Goal: Transaction & Acquisition: Purchase product/service

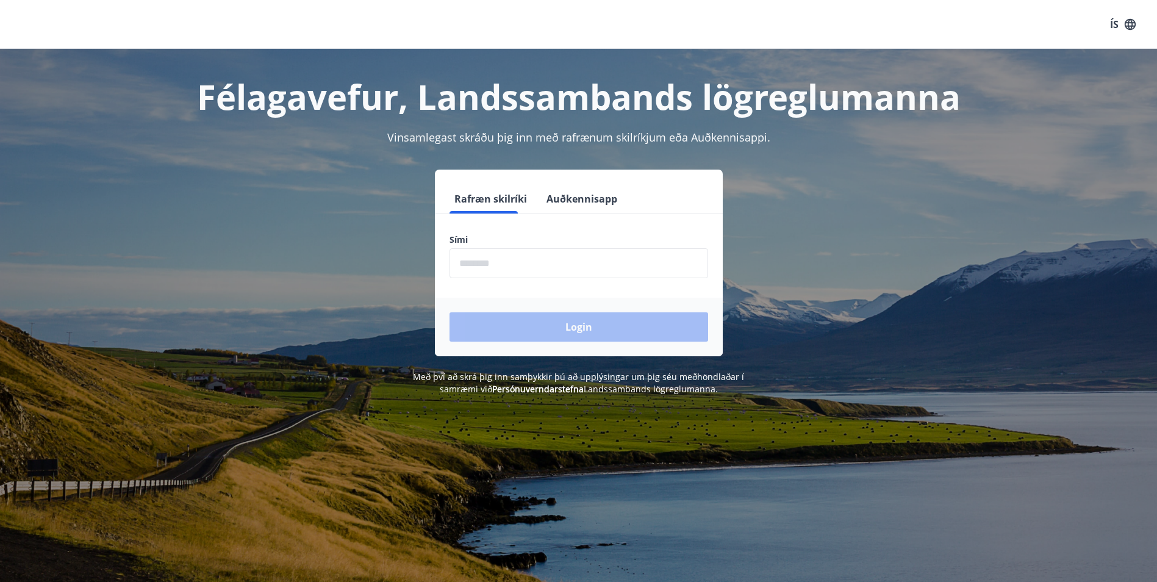
click at [534, 262] on input "phone" at bounding box center [579, 263] width 259 height 30
type input "********"
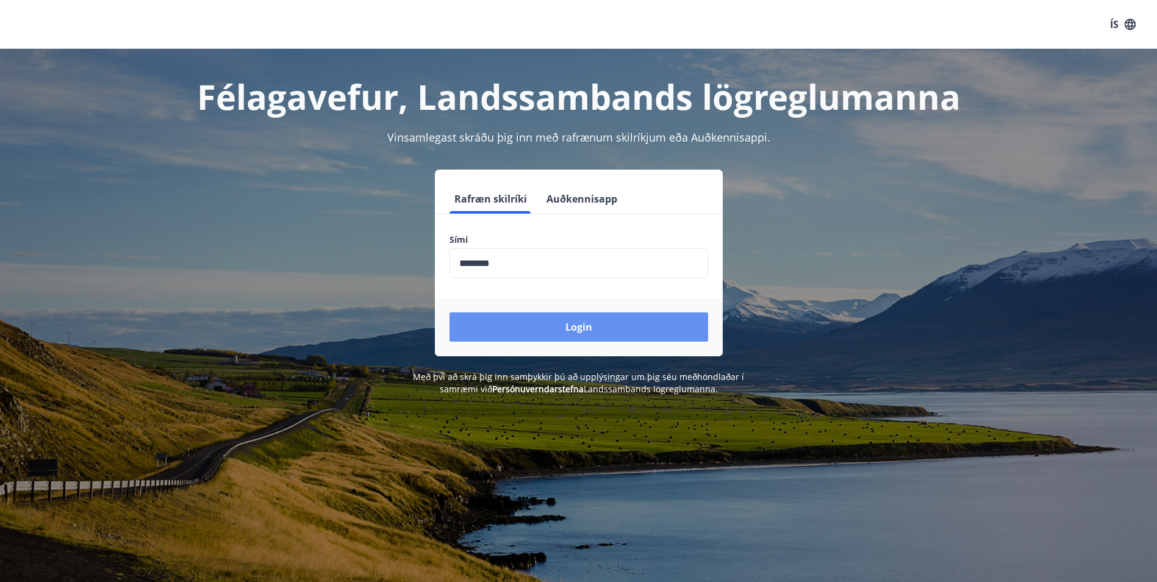
click at [554, 329] on button "Login" at bounding box center [579, 326] width 259 height 29
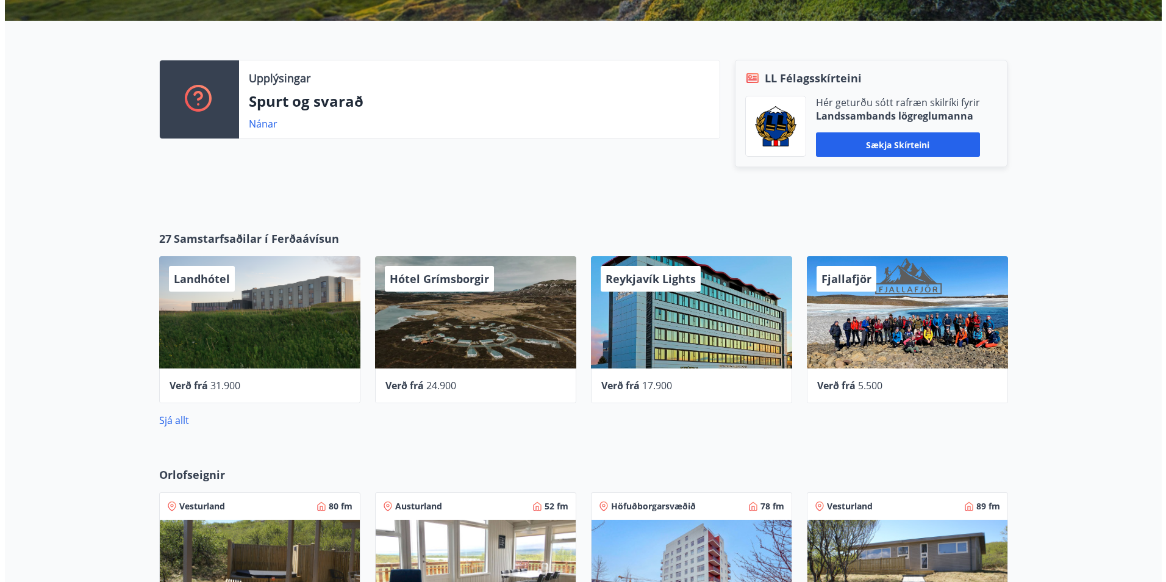
scroll to position [366, 0]
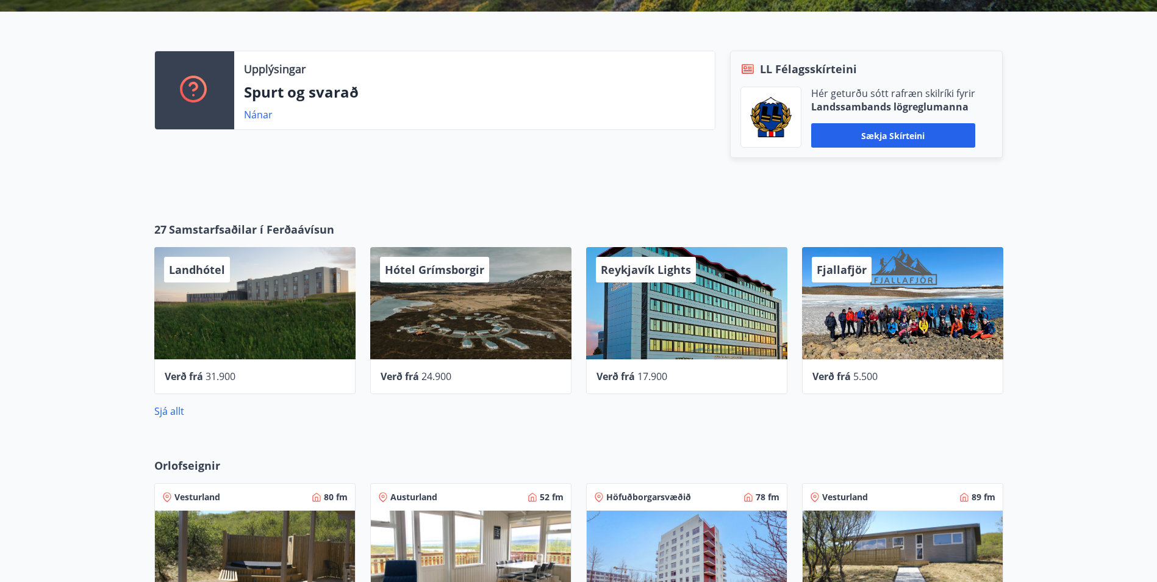
drag, startPoint x: 456, startPoint y: 317, endPoint x: 419, endPoint y: 364, distance: 59.9
click at [419, 364] on div "Verð frá 24.900" at bounding box center [470, 376] width 201 height 35
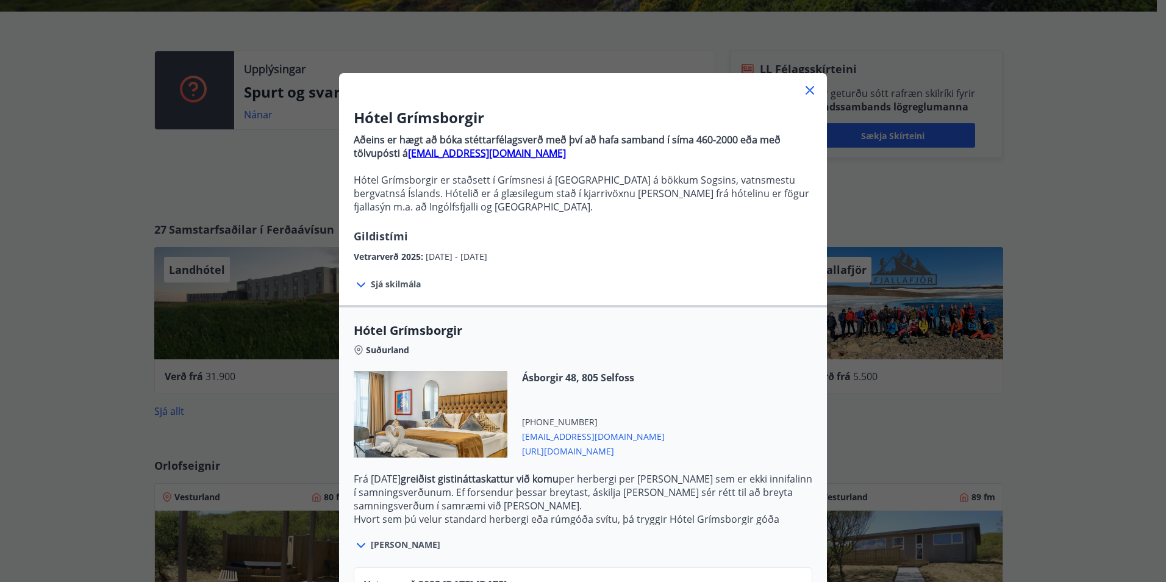
click at [356, 283] on icon at bounding box center [361, 285] width 15 height 15
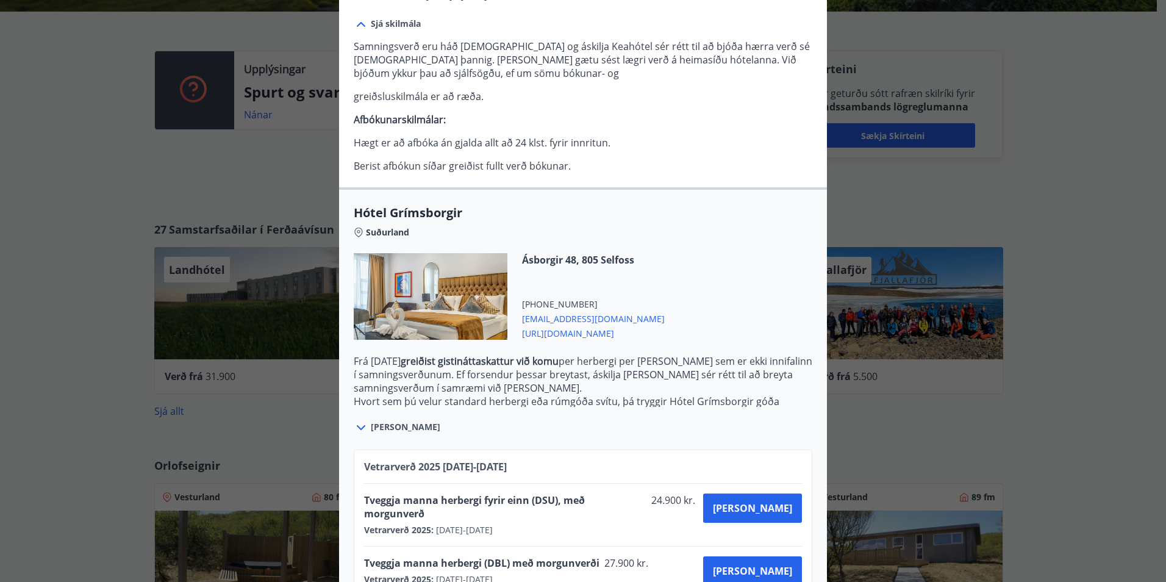
scroll to position [285, 0]
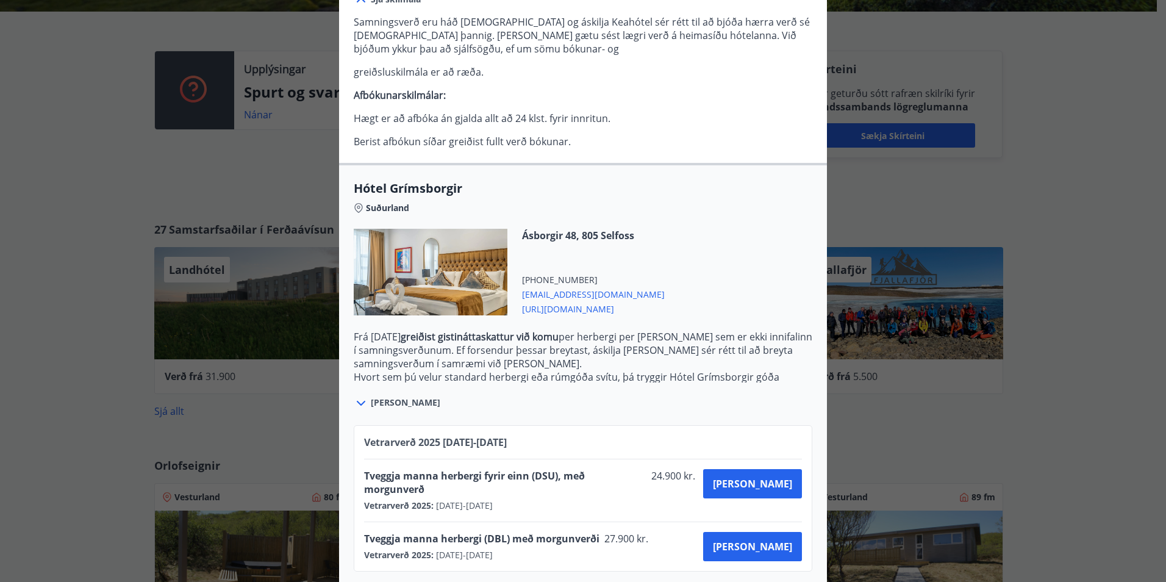
click at [543, 478] on span "Tveggja manna herbergi fyrir einn (DSU), með morgunverð" at bounding box center [505, 482] width 282 height 27
click at [493, 532] on span "Tveggja manna herbergi (DBL) með morgunverði" at bounding box center [481, 538] width 235 height 13
drag, startPoint x: 493, startPoint y: 526, endPoint x: 478, endPoint y: 531, distance: 15.8
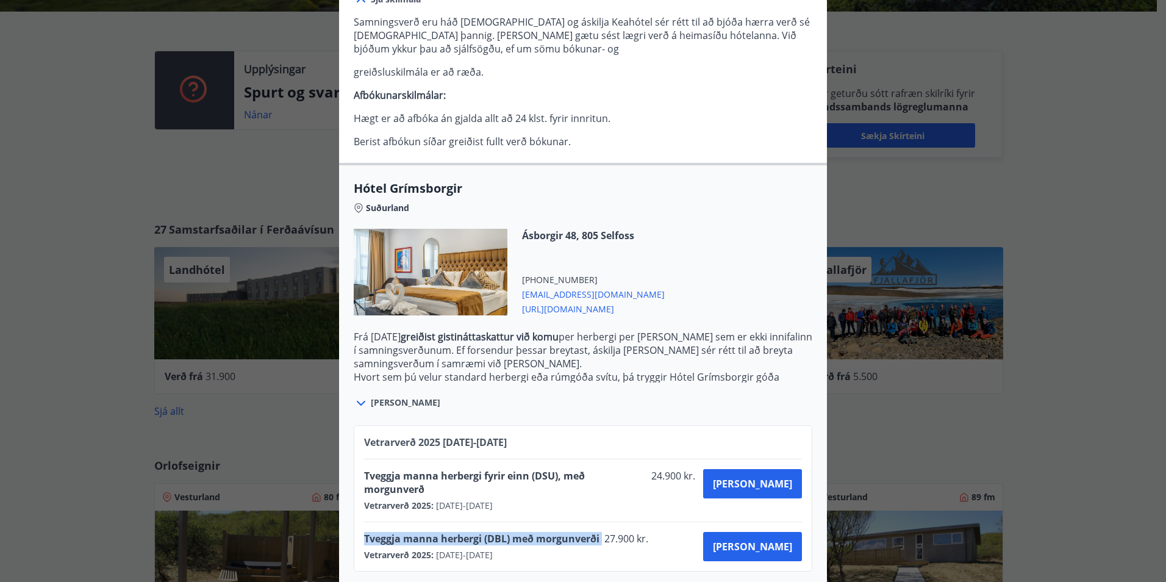
click at [478, 532] on span "Tveggja manna herbergi (DBL) með morgunverði" at bounding box center [481, 538] width 235 height 13
drag, startPoint x: 454, startPoint y: 523, endPoint x: 573, endPoint y: 522, distance: 118.3
click at [573, 532] on span "Tveggja manna herbergi (DBL) með morgunverði" at bounding box center [481, 538] width 235 height 13
drag, startPoint x: 573, startPoint y: 522, endPoint x: 623, endPoint y: 534, distance: 51.5
click at [623, 534] on div "Tveggja manna herbergi (DBL) með morgunverði 27.900 kr." at bounding box center [510, 540] width 292 height 17
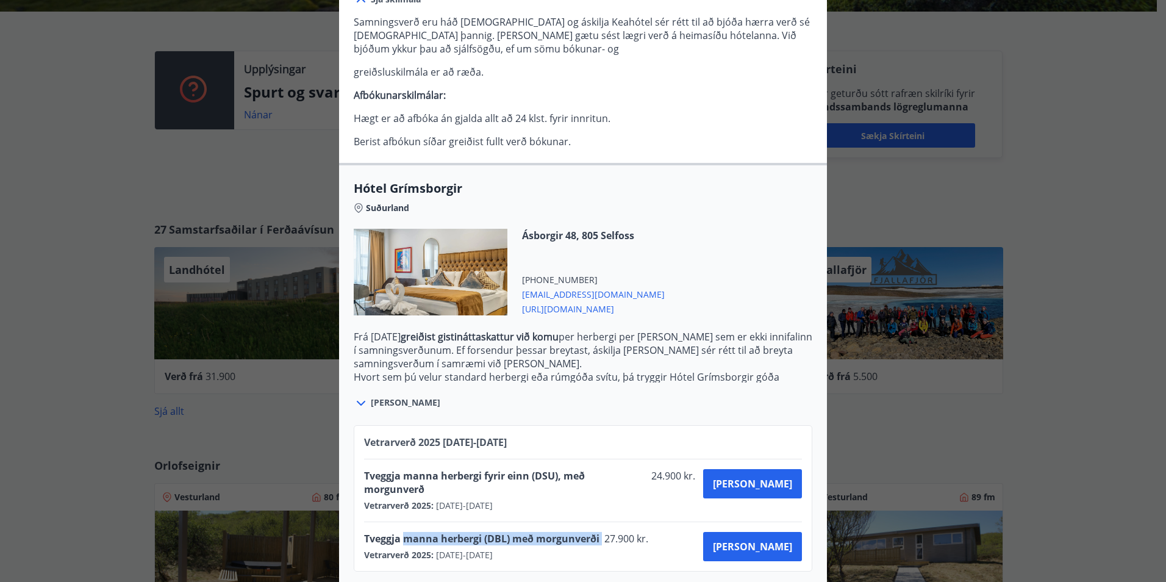
drag, startPoint x: 598, startPoint y: 527, endPoint x: 401, endPoint y: 525, distance: 196.4
click at [401, 532] on div "Tveggja manna herbergi (DBL) með morgunverði 27.900 kr." at bounding box center [510, 540] width 292 height 17
drag, startPoint x: 401, startPoint y: 525, endPoint x: 514, endPoint y: 445, distance: 138.3
click at [507, 445] on span "Vetrarverð [PHONE_NUMBER][DATE] - [DATE]" at bounding box center [435, 442] width 143 height 13
click at [400, 406] on span "[PERSON_NAME]" at bounding box center [406, 403] width 70 height 12
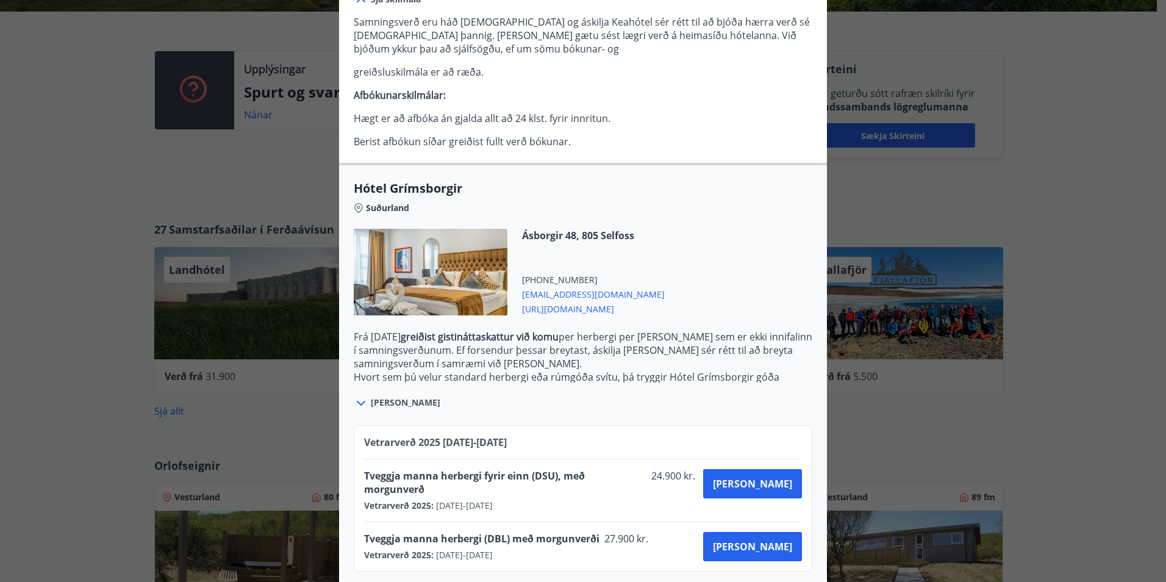
click at [354, 406] on icon at bounding box center [361, 403] width 15 height 15
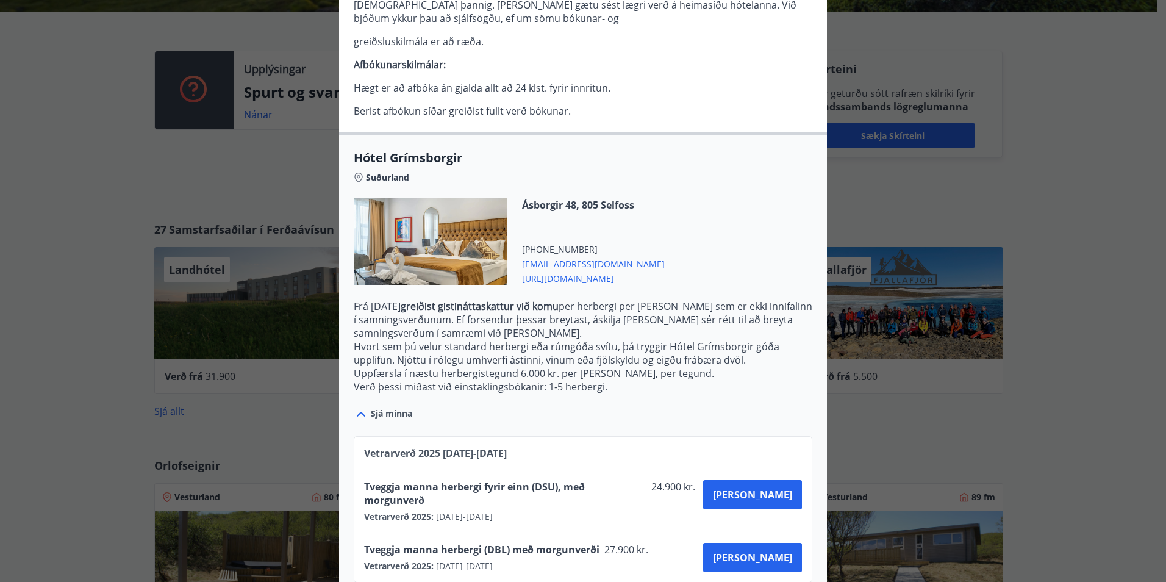
scroll to position [326, 0]
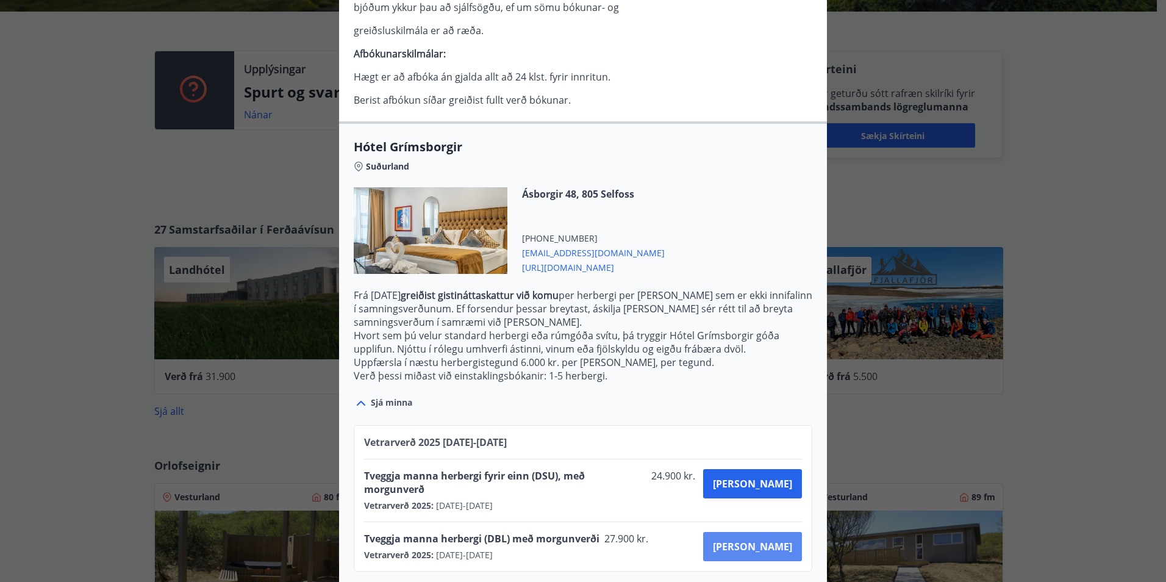
click at [765, 541] on button "[PERSON_NAME]" at bounding box center [752, 546] width 99 height 29
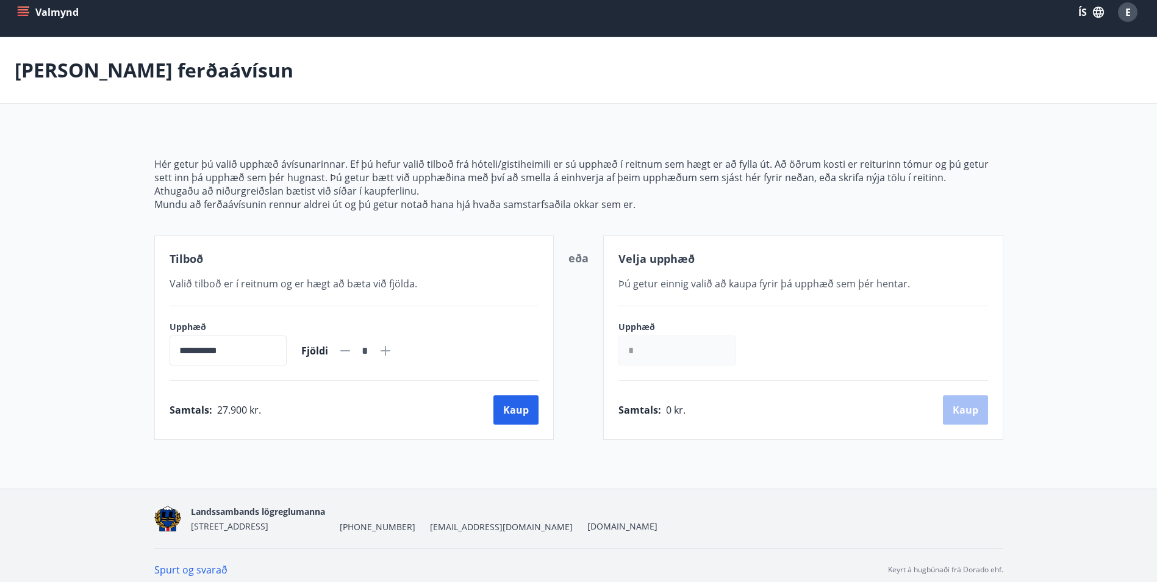
scroll to position [21, 0]
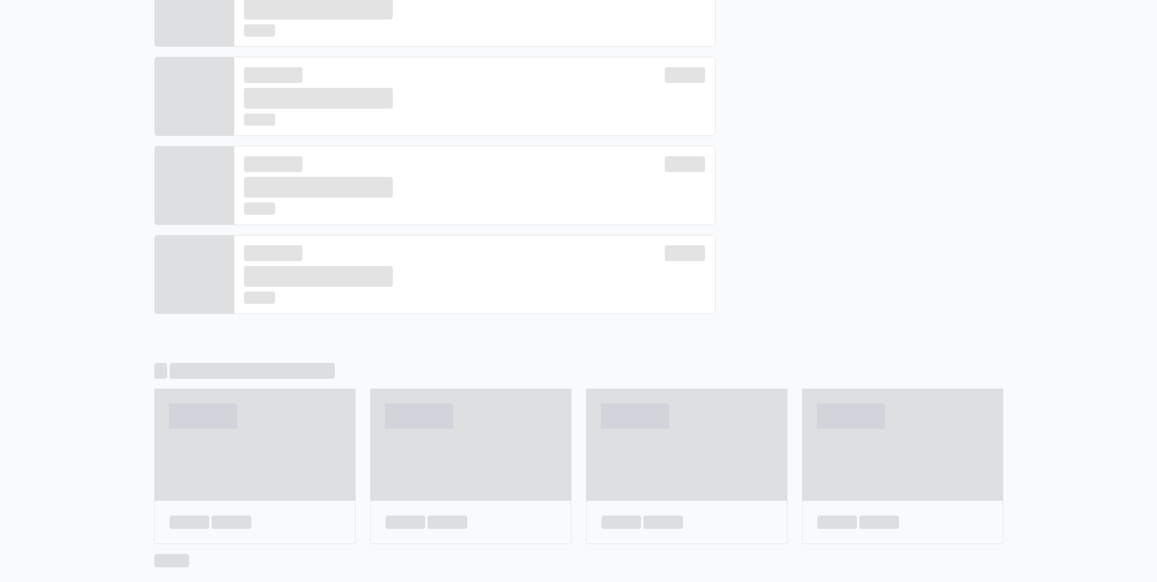
scroll to position [449, 0]
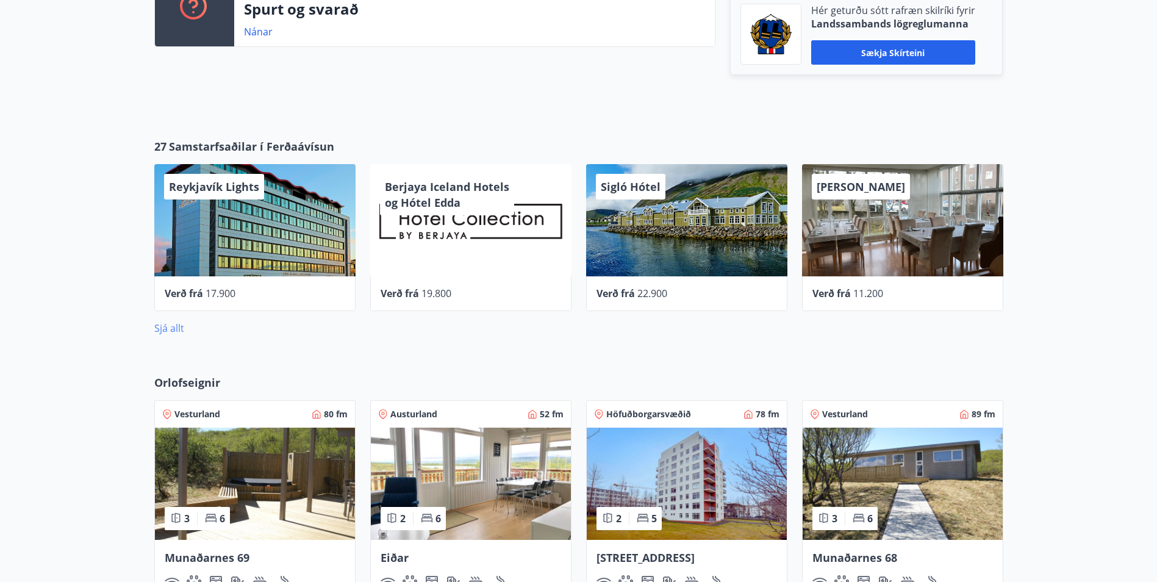
click at [167, 325] on link "Sjá allt" at bounding box center [169, 327] width 30 height 13
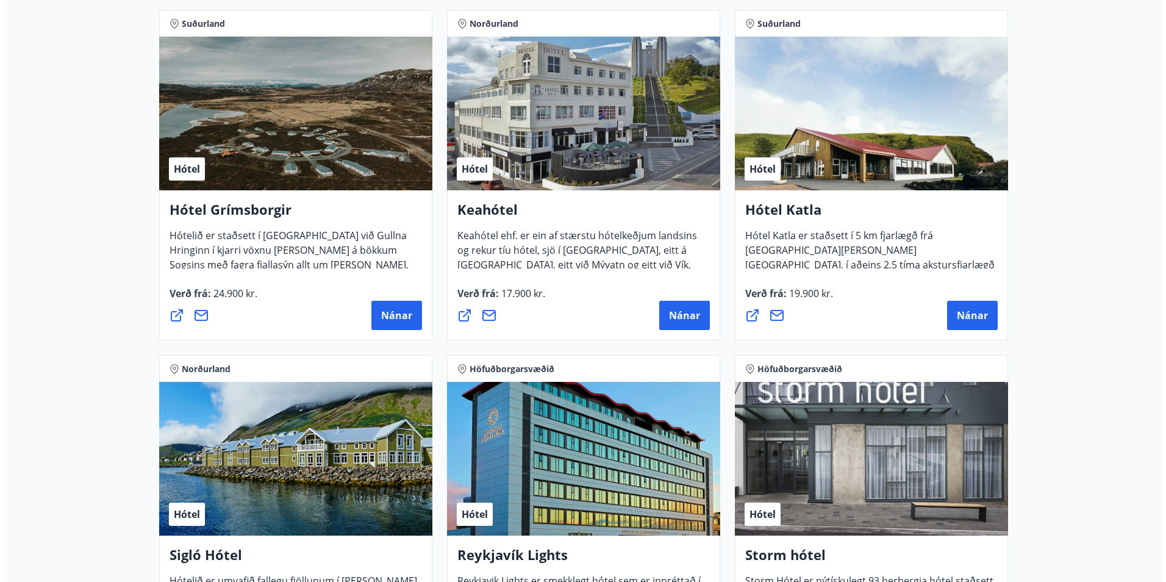
scroll to position [754, 0]
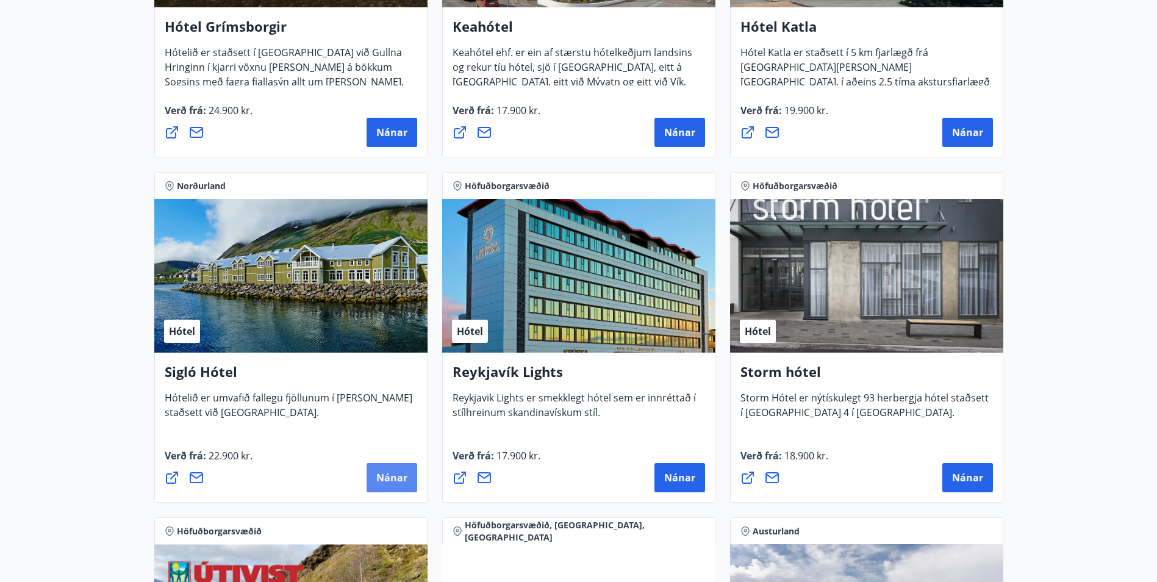
drag, startPoint x: 390, startPoint y: 475, endPoint x: 379, endPoint y: 481, distance: 12.9
click at [379, 481] on span "Nánar" at bounding box center [391, 477] width 31 height 13
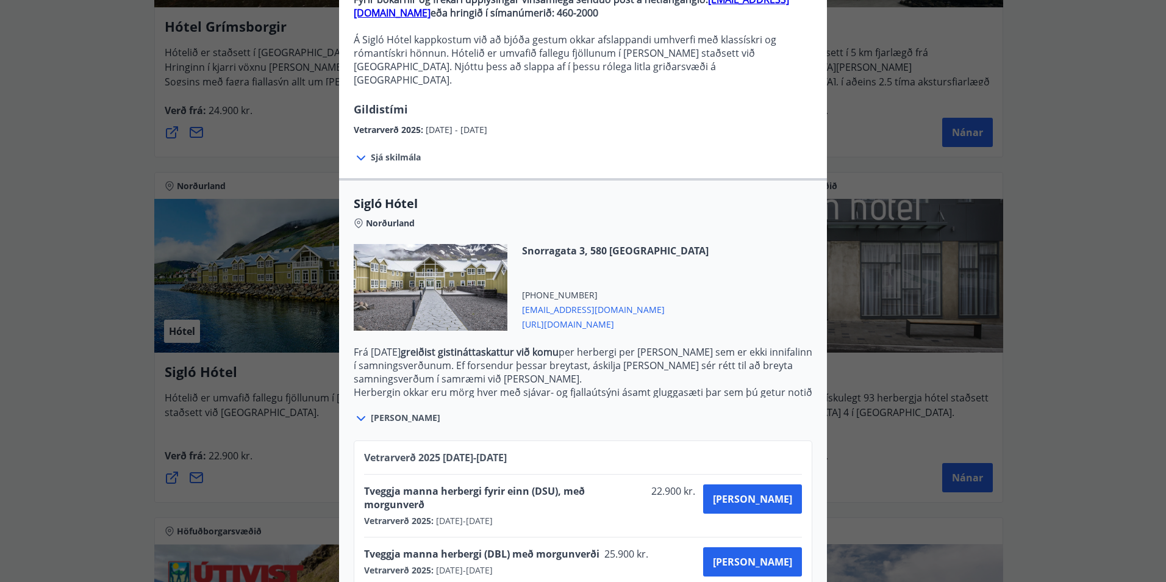
scroll to position [142, 0]
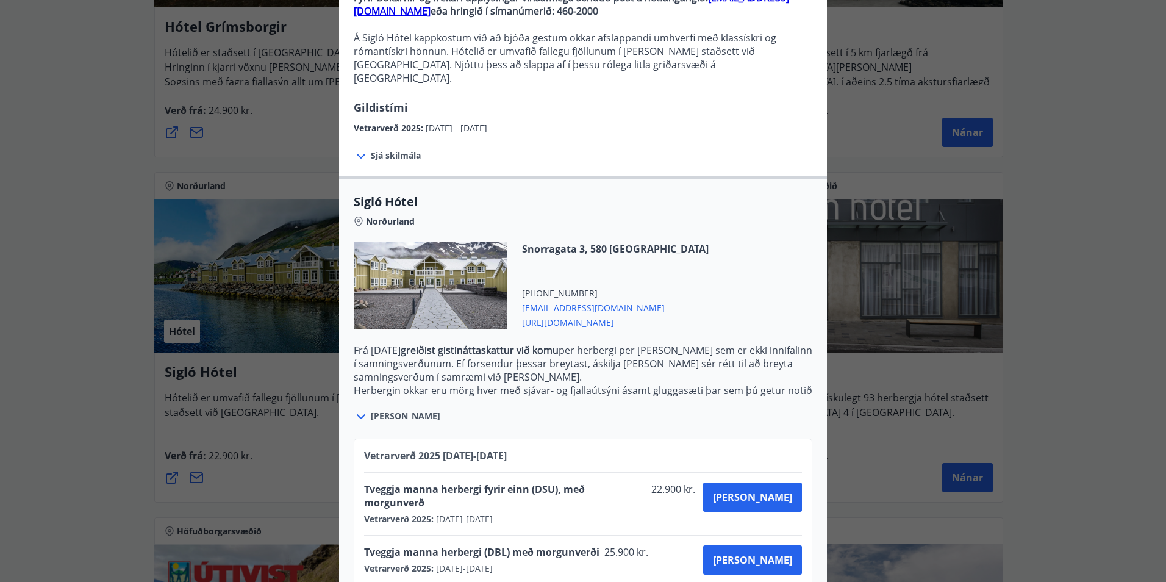
click at [376, 410] on span "[PERSON_NAME]" at bounding box center [406, 416] width 70 height 12
click at [354, 409] on icon at bounding box center [361, 416] width 15 height 15
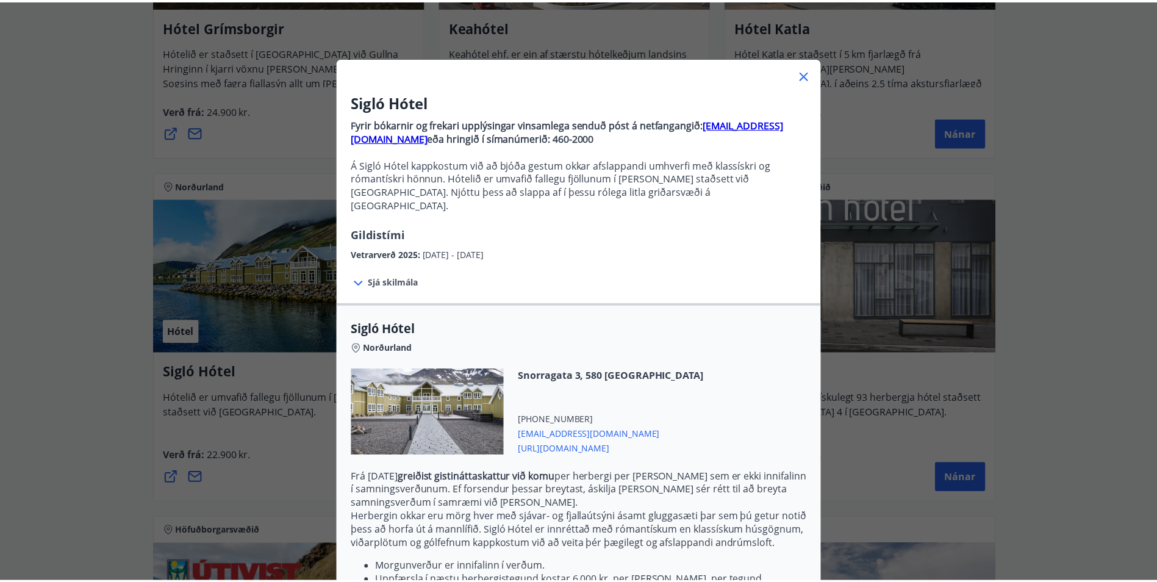
scroll to position [0, 0]
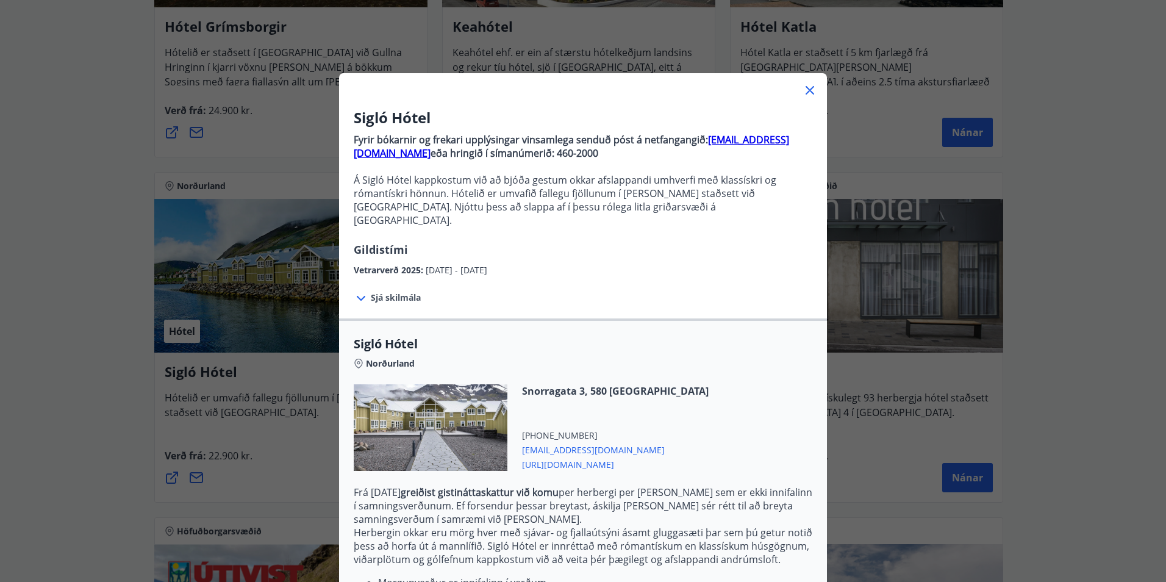
click at [881, 275] on div "Sigló Hótel Fyrir bókarnir og frekari upplýsingar vinsamlega senduð póst á netf…" at bounding box center [583, 291] width 1166 height 582
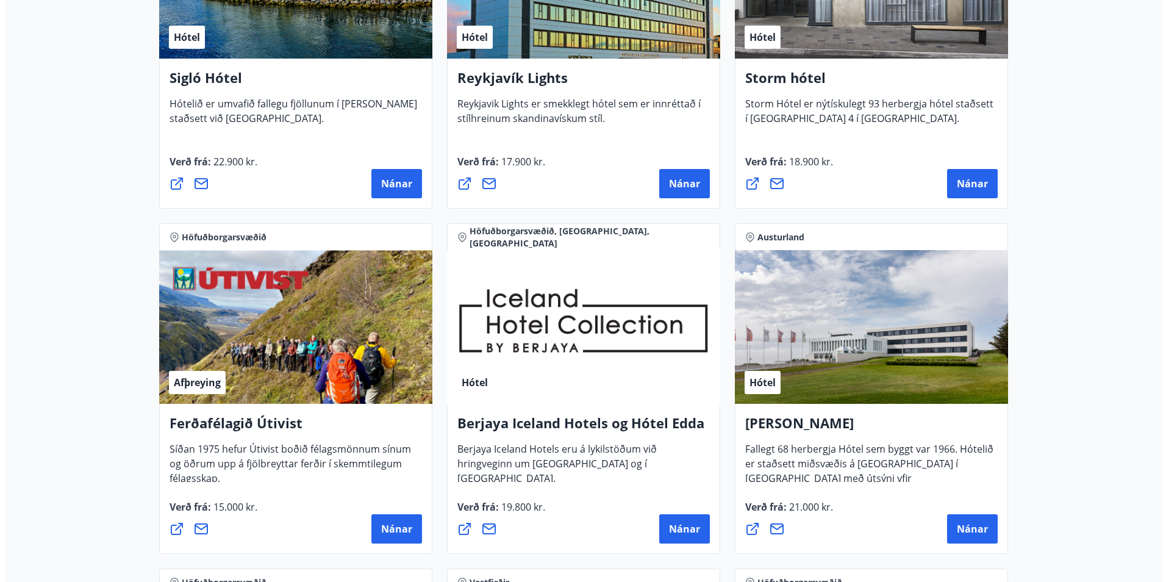
scroll to position [1120, 0]
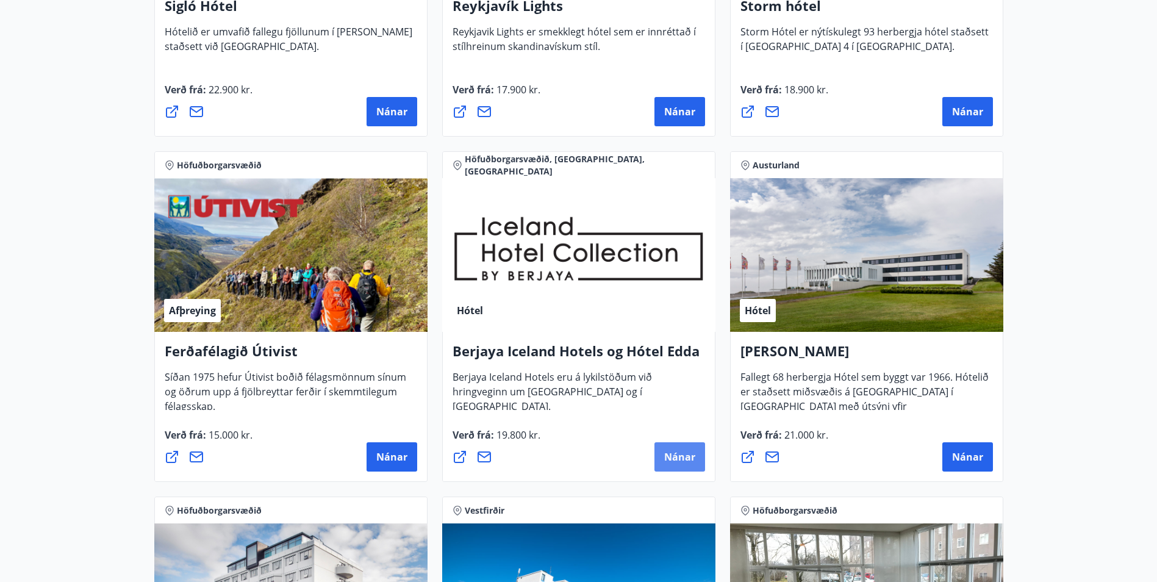
click at [678, 455] on span "Nánar" at bounding box center [679, 456] width 31 height 13
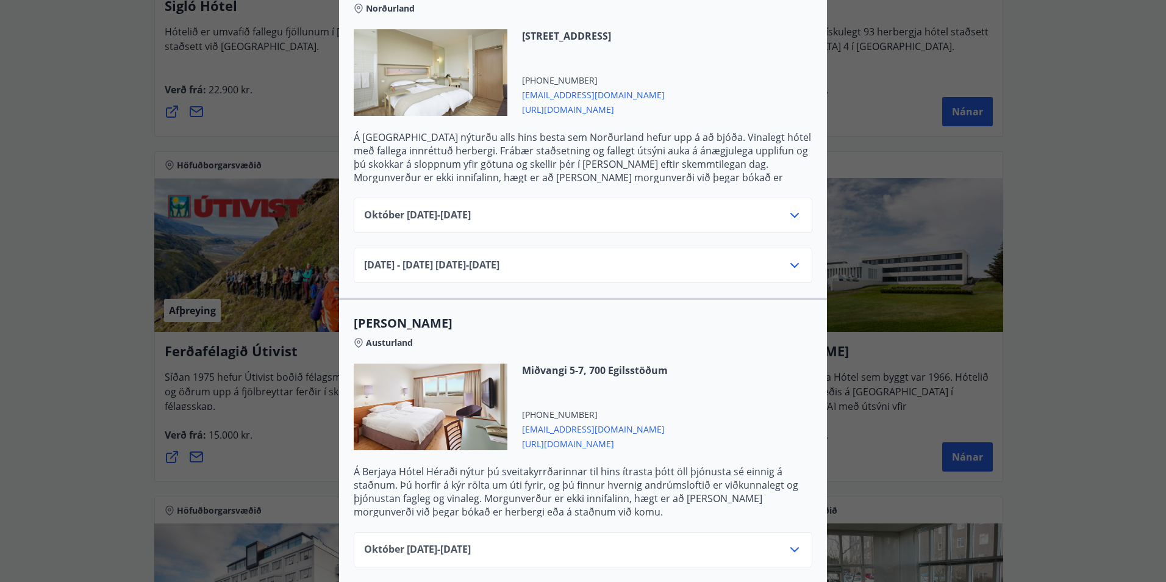
scroll to position [732, 0]
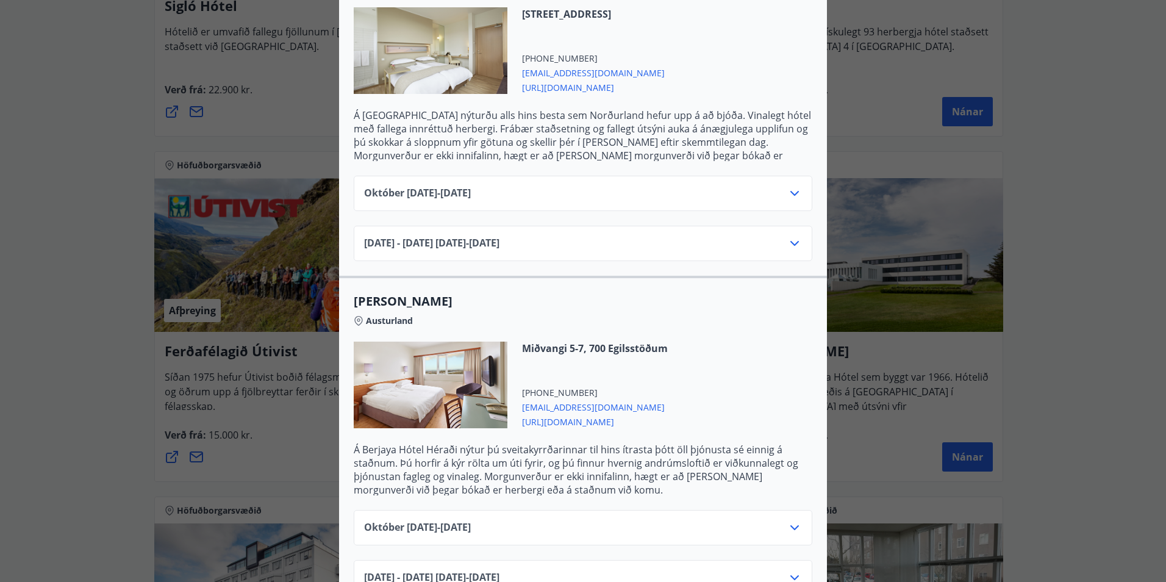
click at [796, 186] on icon at bounding box center [795, 193] width 15 height 15
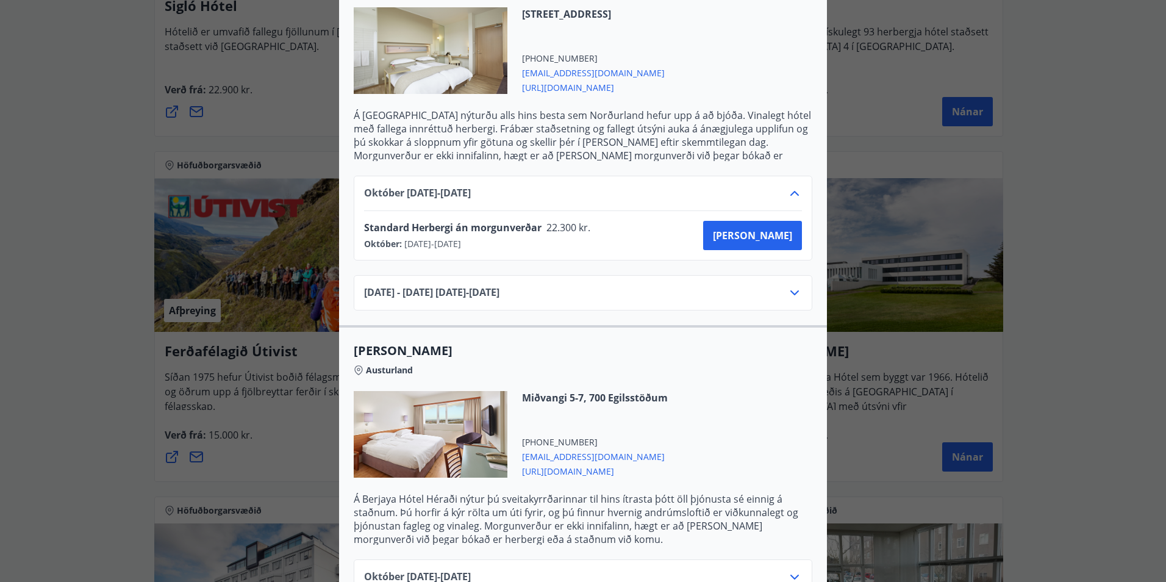
click at [796, 186] on icon at bounding box center [795, 193] width 15 height 15
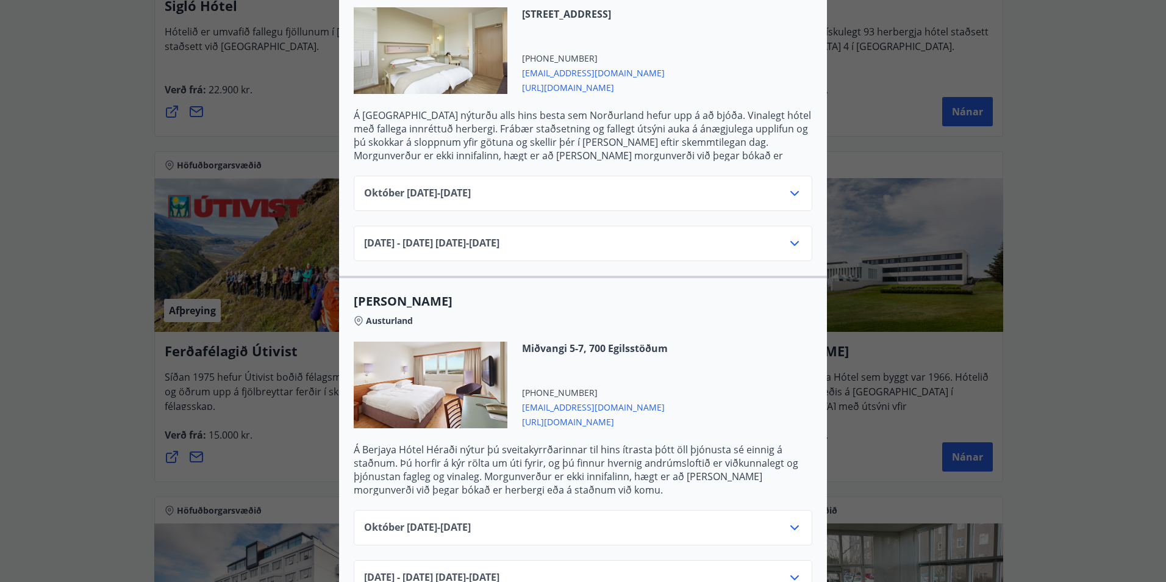
click at [789, 236] on icon at bounding box center [795, 243] width 15 height 15
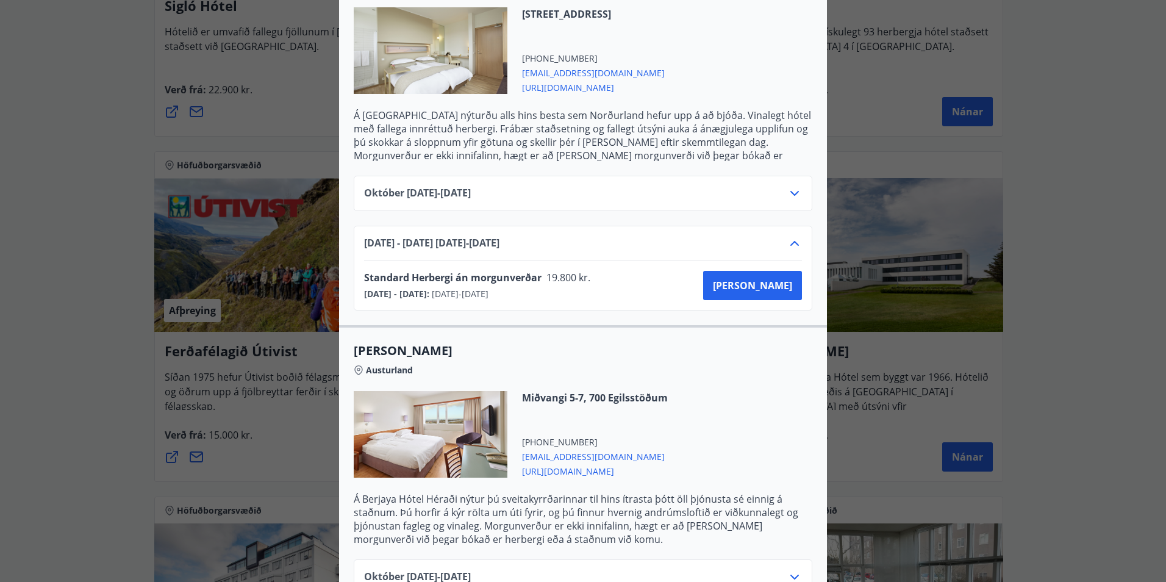
click at [789, 236] on icon at bounding box center [795, 243] width 15 height 15
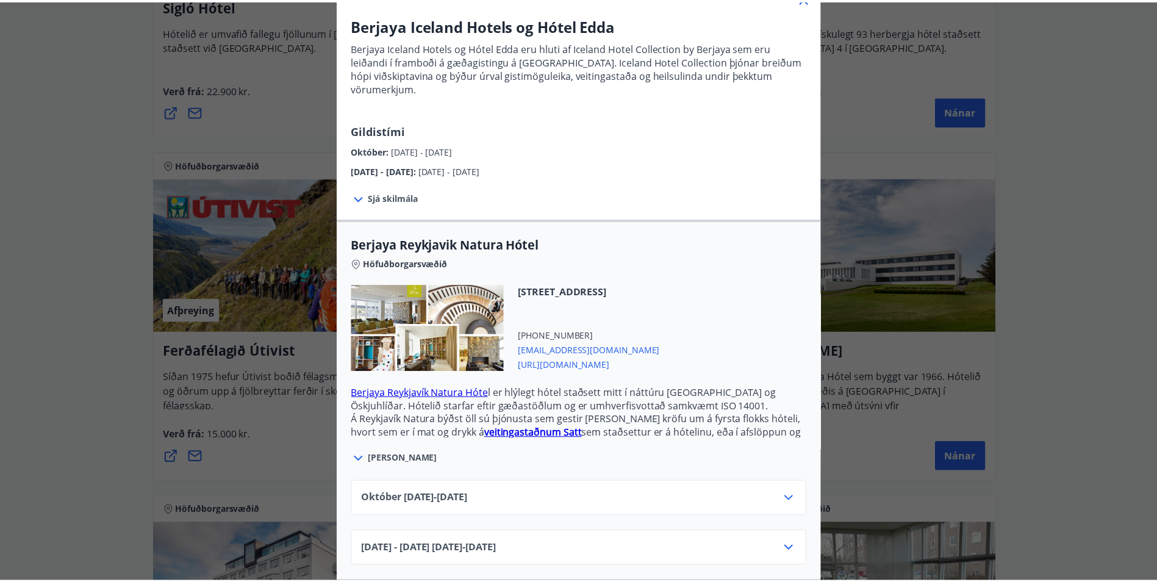
scroll to position [0, 0]
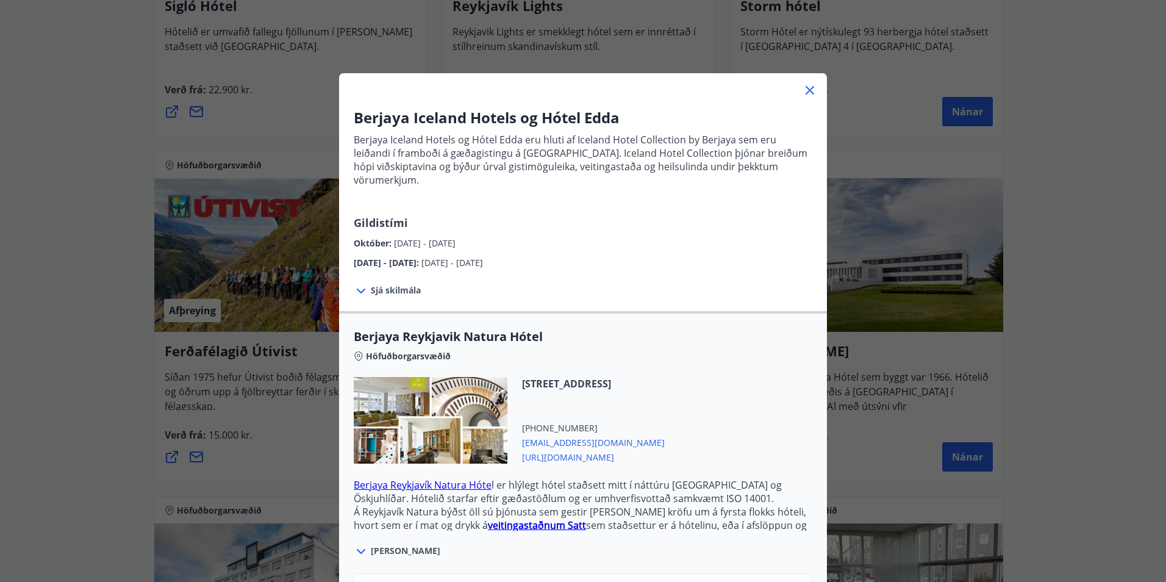
click at [813, 93] on icon at bounding box center [810, 90] width 15 height 15
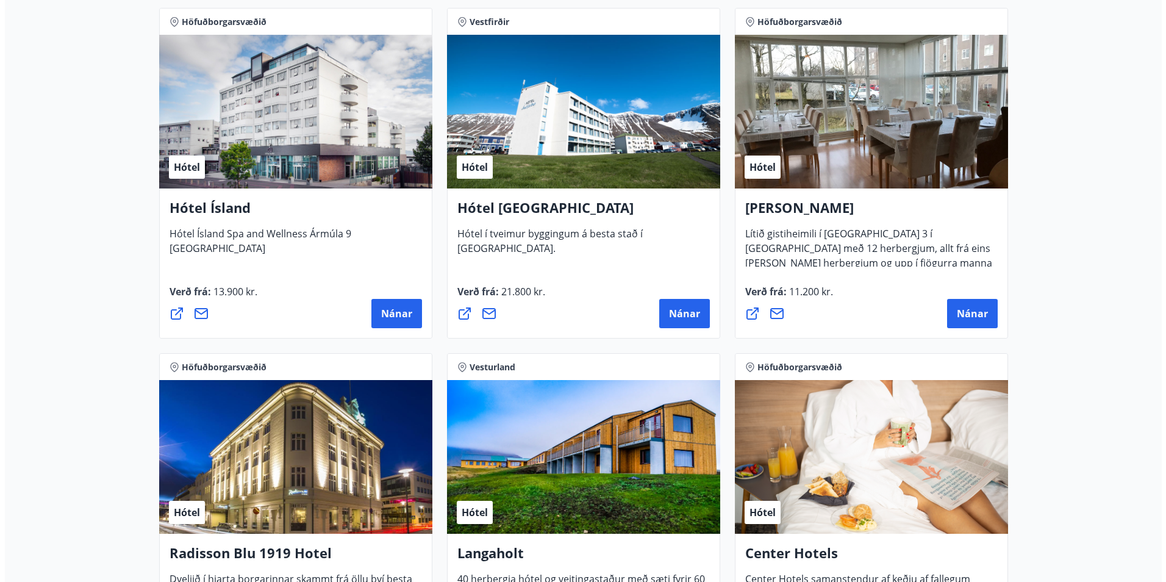
scroll to position [1608, 0]
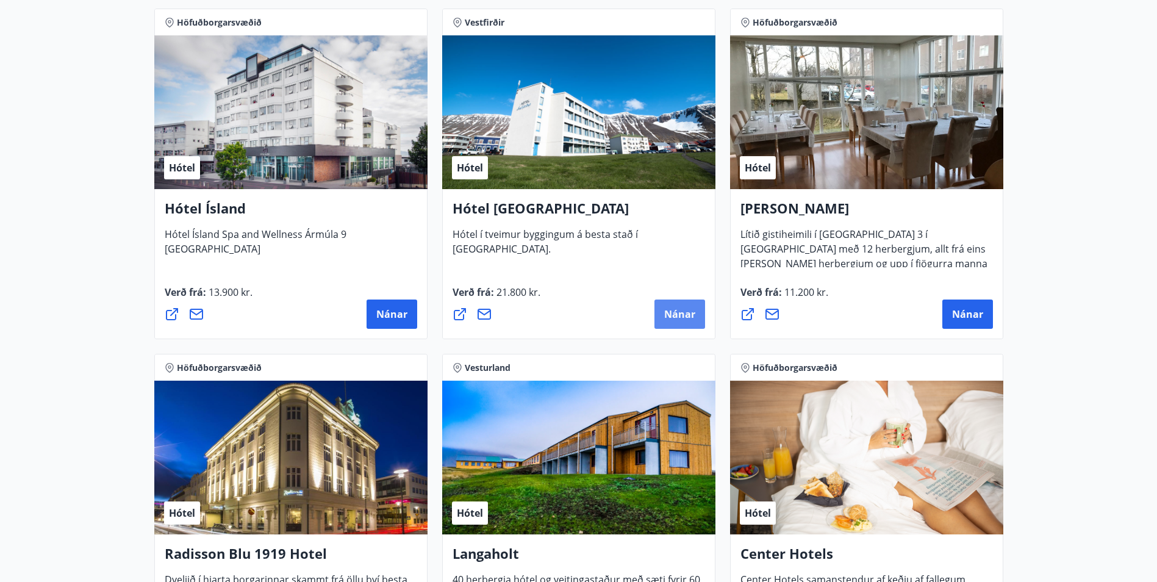
click at [680, 316] on span "Nánar" at bounding box center [679, 313] width 31 height 13
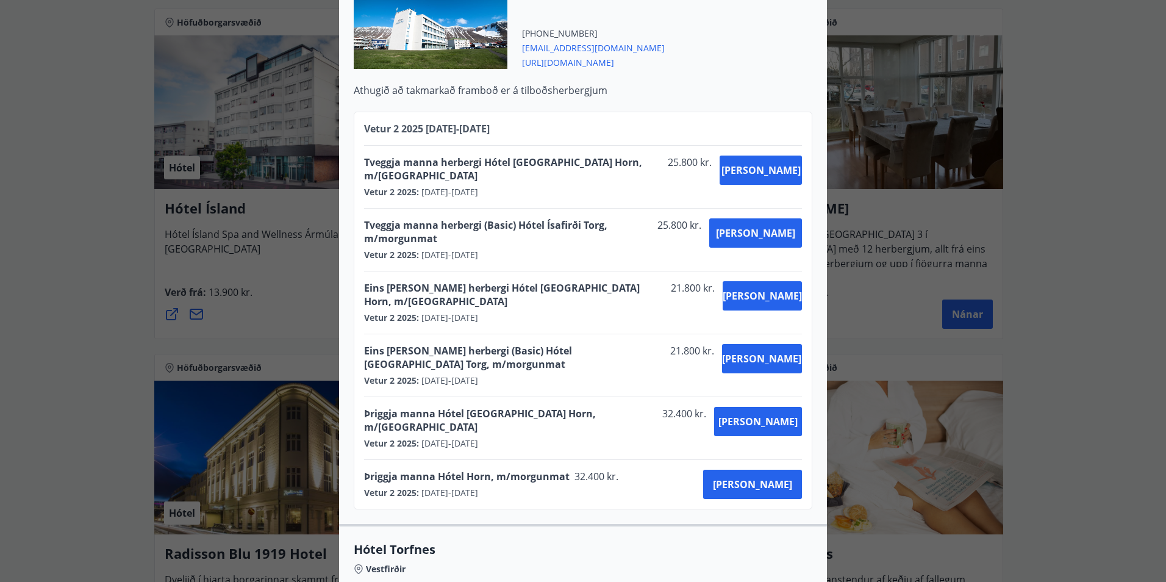
scroll to position [453, 0]
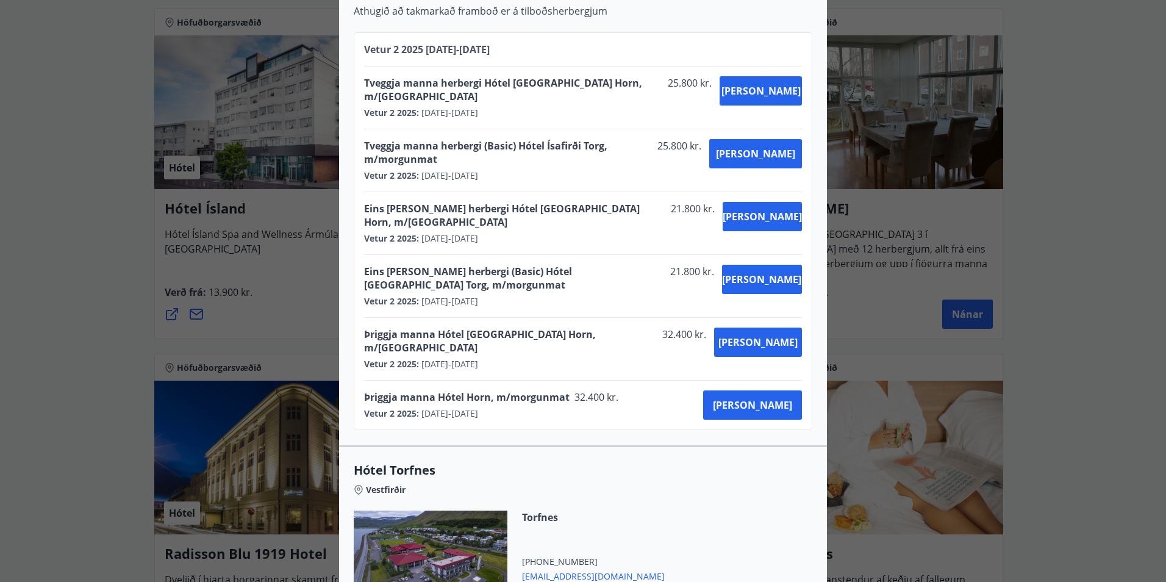
click at [282, 226] on div "Hótel [GEOGRAPHIC_DATA] Hótel [GEOGRAPHIC_DATA] rekur tvö hótel og eitt gistihú…" at bounding box center [583, 291] width 1166 height 582
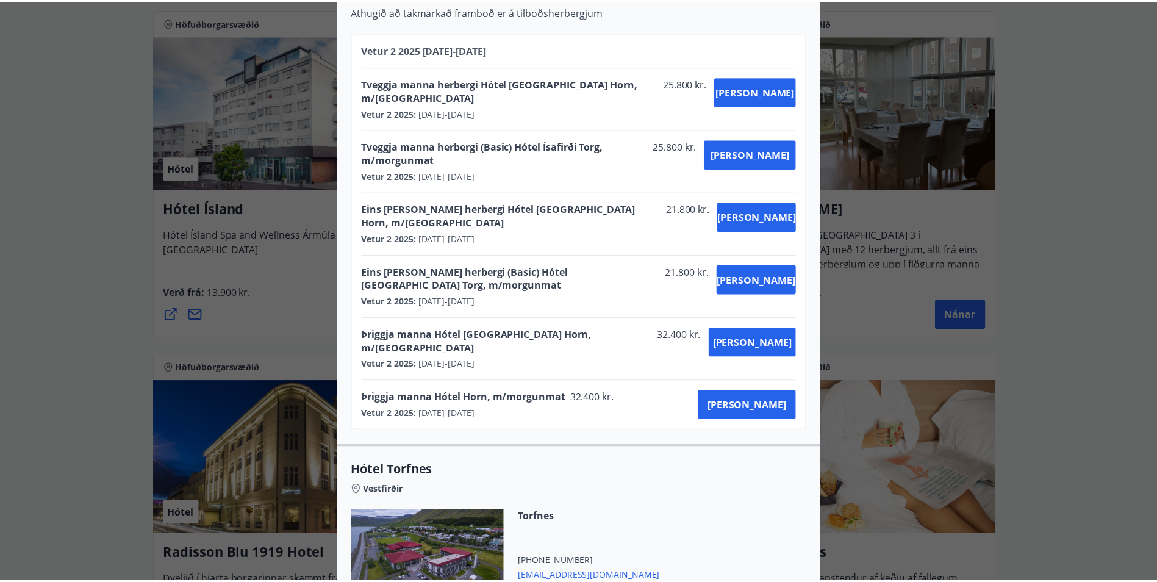
scroll to position [0, 0]
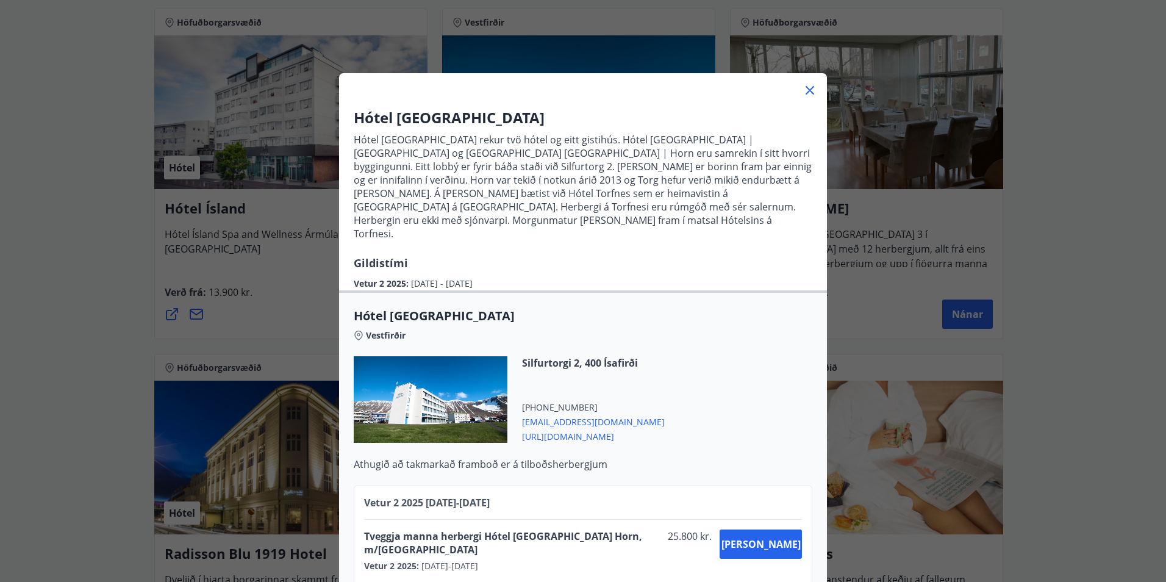
click at [803, 97] on icon at bounding box center [810, 90] width 15 height 15
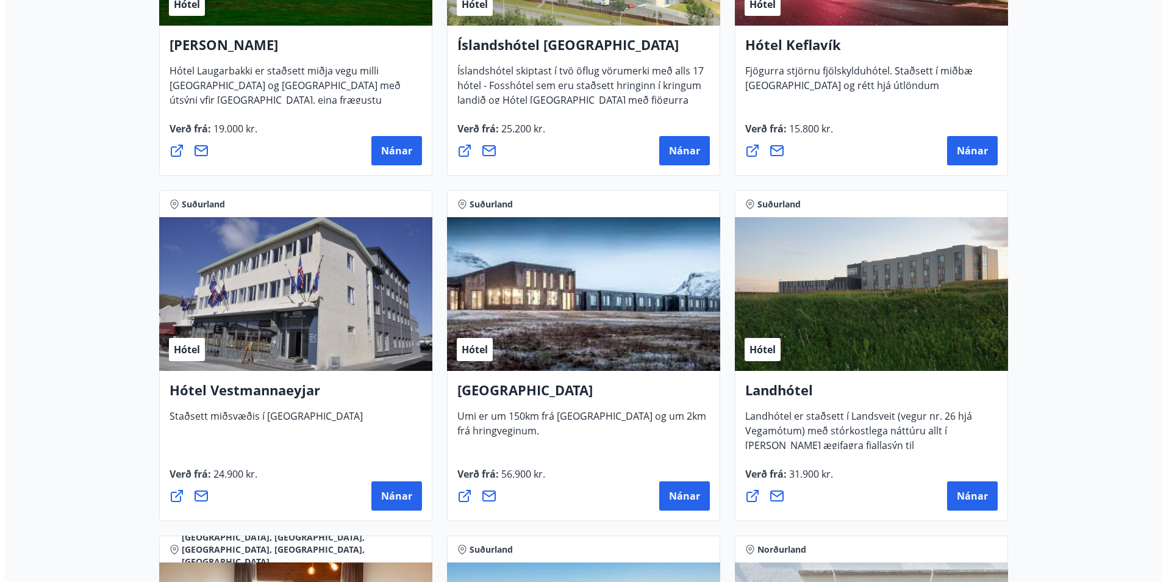
scroll to position [2905, 0]
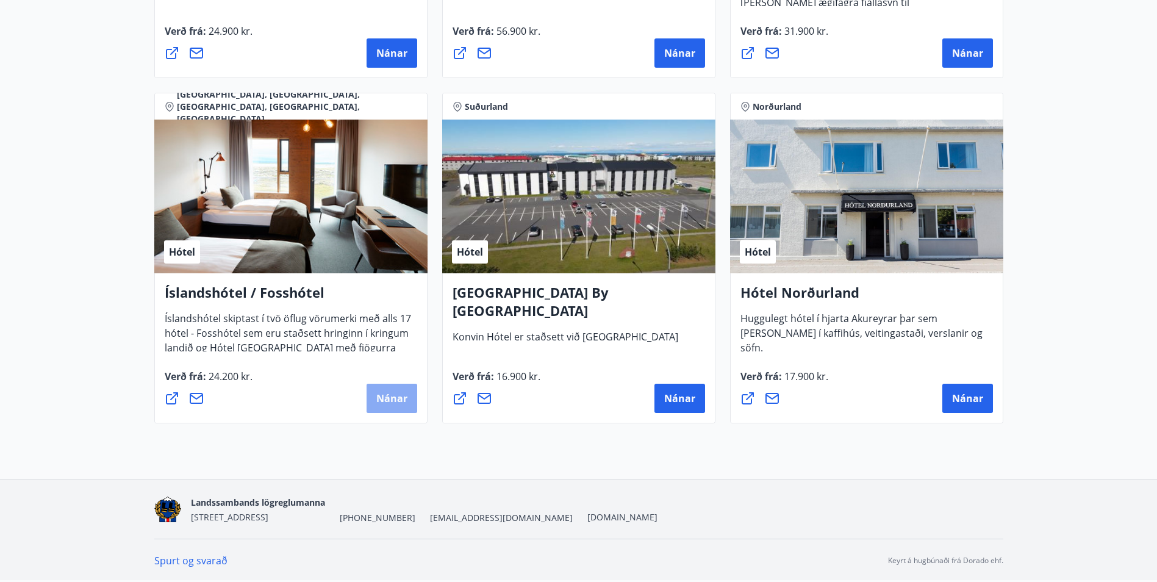
click at [388, 402] on span "Nánar" at bounding box center [391, 398] width 31 height 13
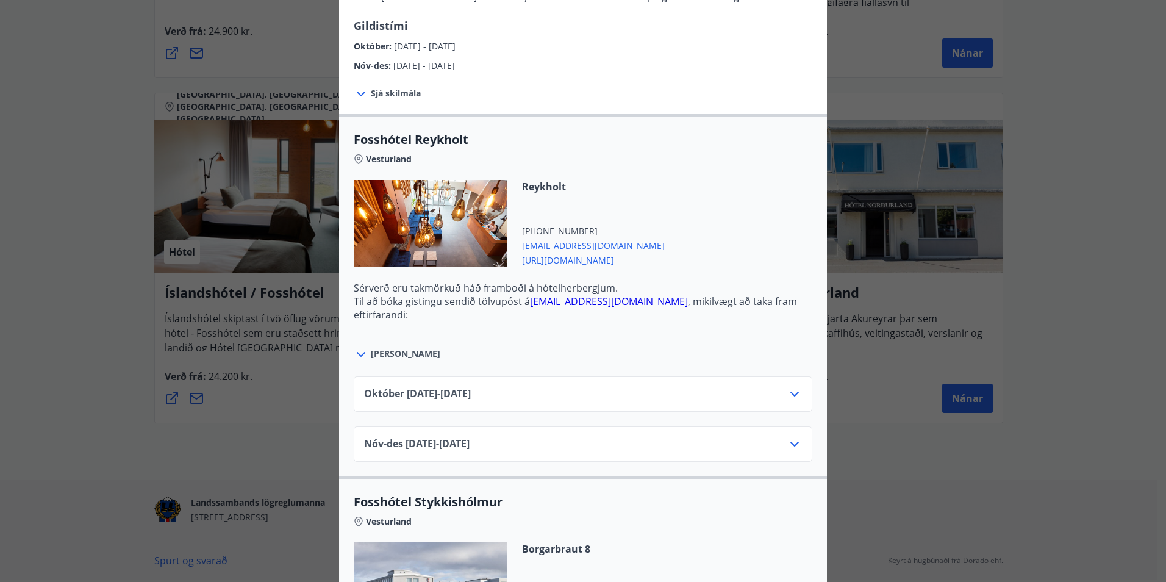
scroll to position [305, 0]
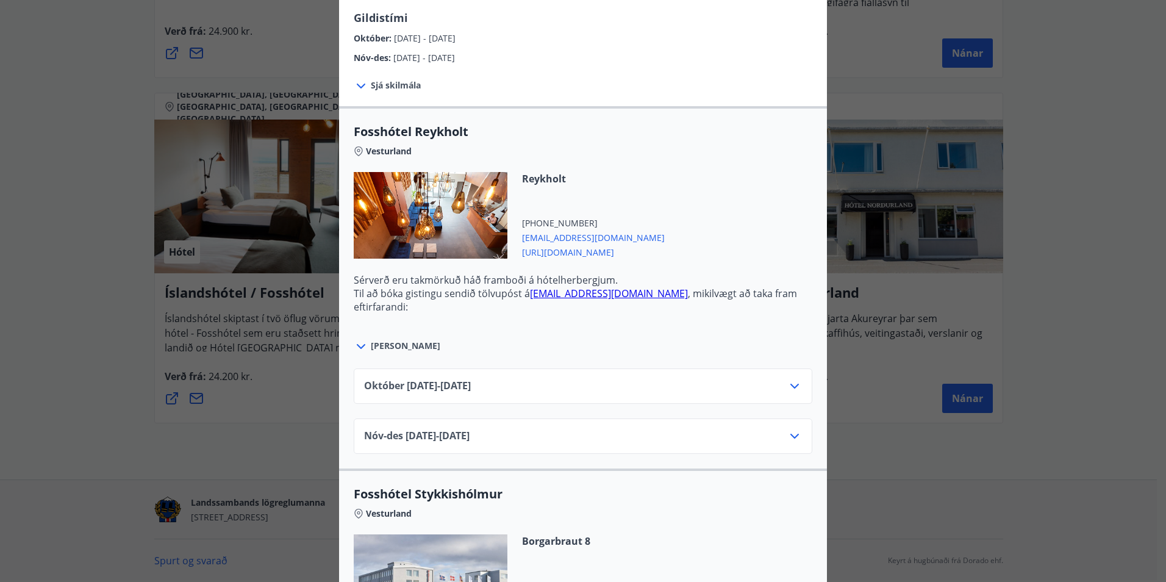
click at [721, 394] on div "[DATE]10.25 - [DATE]" at bounding box center [583, 391] width 438 height 24
click at [802, 382] on div "[DATE]10.25 - [DATE]" at bounding box center [583, 385] width 459 height 35
click at [790, 386] on icon at bounding box center [795, 386] width 15 height 15
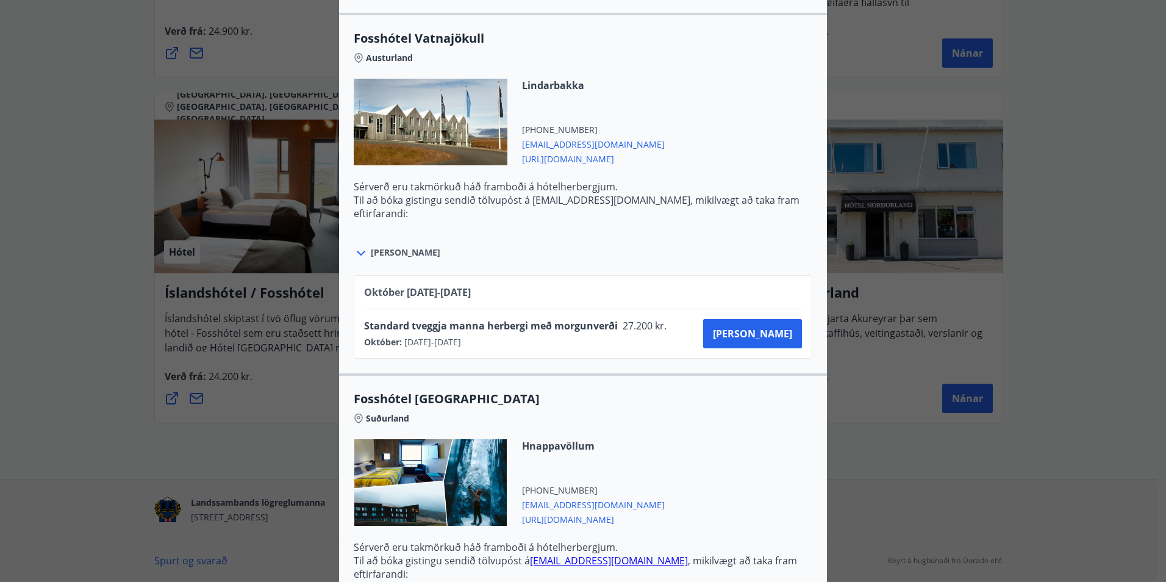
scroll to position [2928, 0]
click at [154, 282] on div "Íslandshótel / Fosshótel Ekki er hægt að nýta Ferðaávísun fyrir bókanir sem eru…" at bounding box center [583, 291] width 1166 height 582
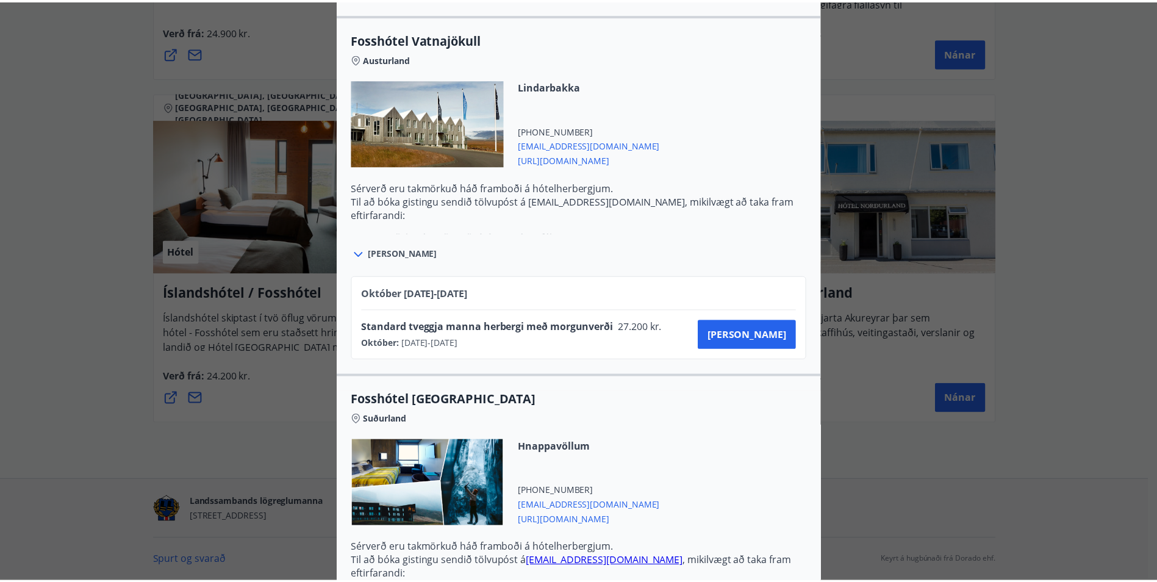
scroll to position [0, 0]
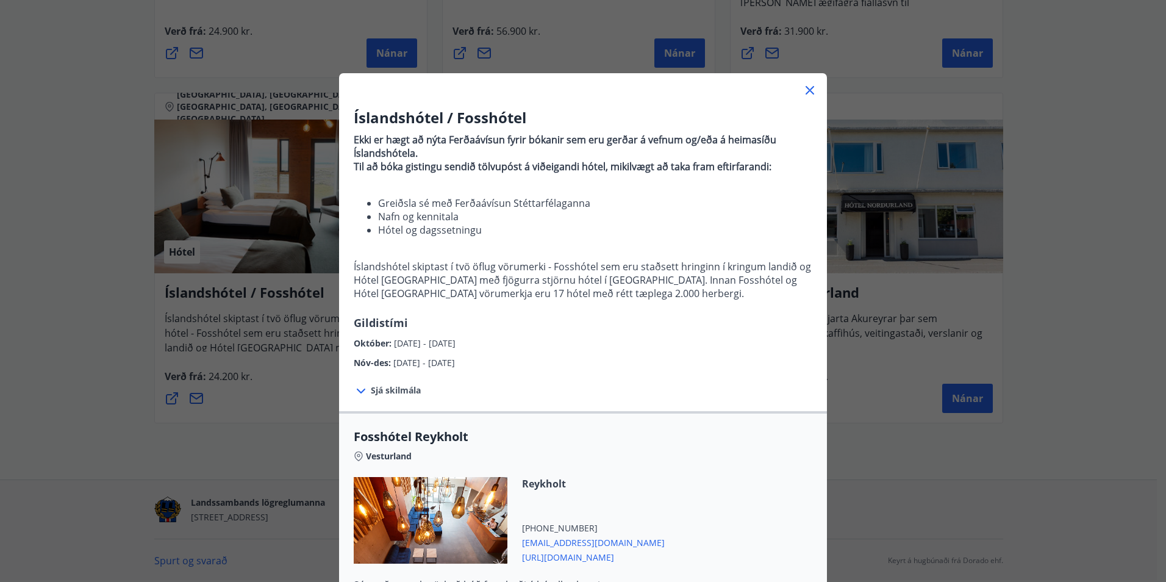
click at [126, 251] on div "Íslandshótel / Fosshótel Ekki er hægt að nýta Ferðaávísun fyrir bókanir sem eru…" at bounding box center [583, 291] width 1166 height 582
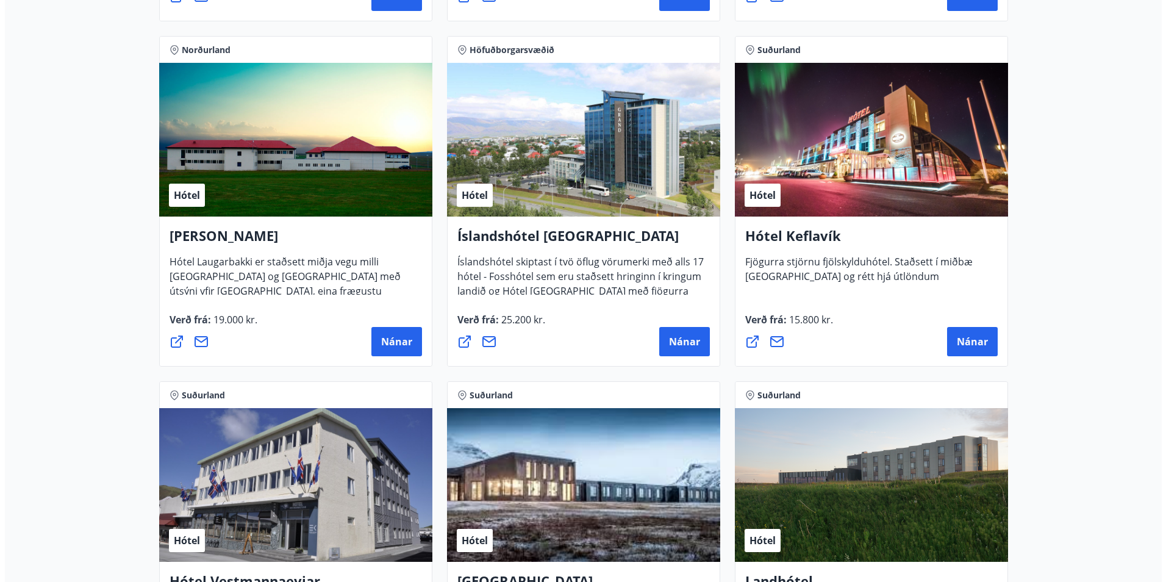
scroll to position [2234, 0]
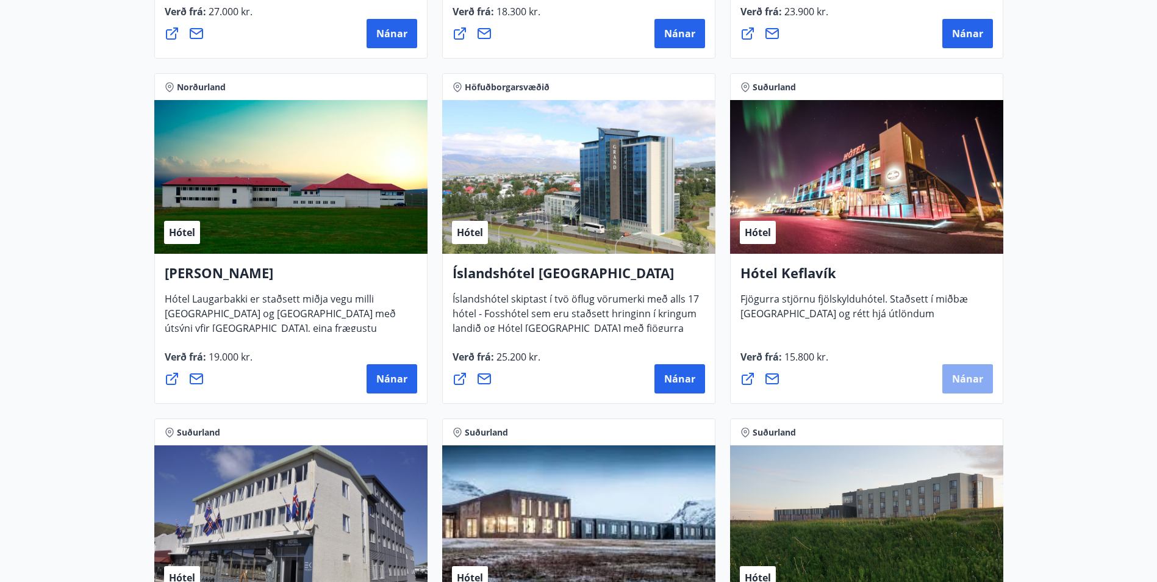
click at [971, 381] on span "Nánar" at bounding box center [967, 378] width 31 height 13
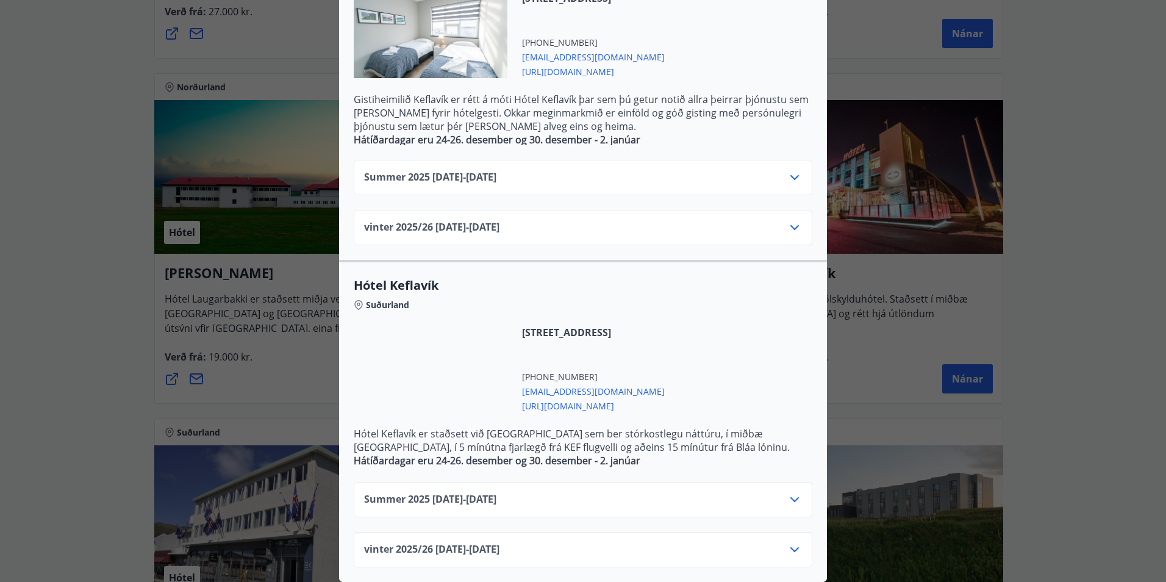
scroll to position [341, 0]
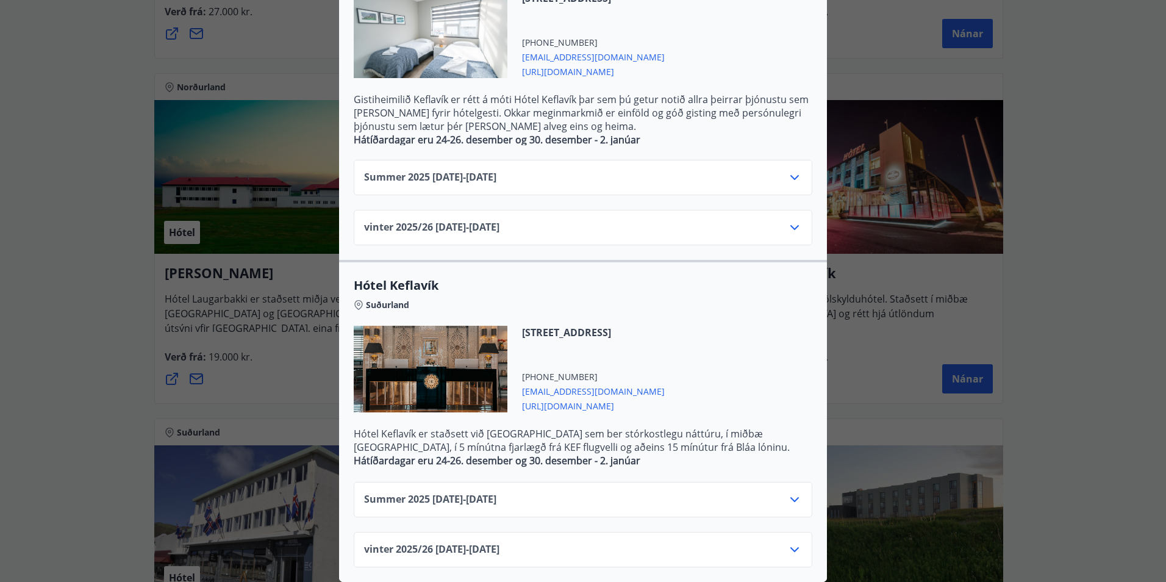
click at [789, 543] on icon at bounding box center [795, 549] width 15 height 15
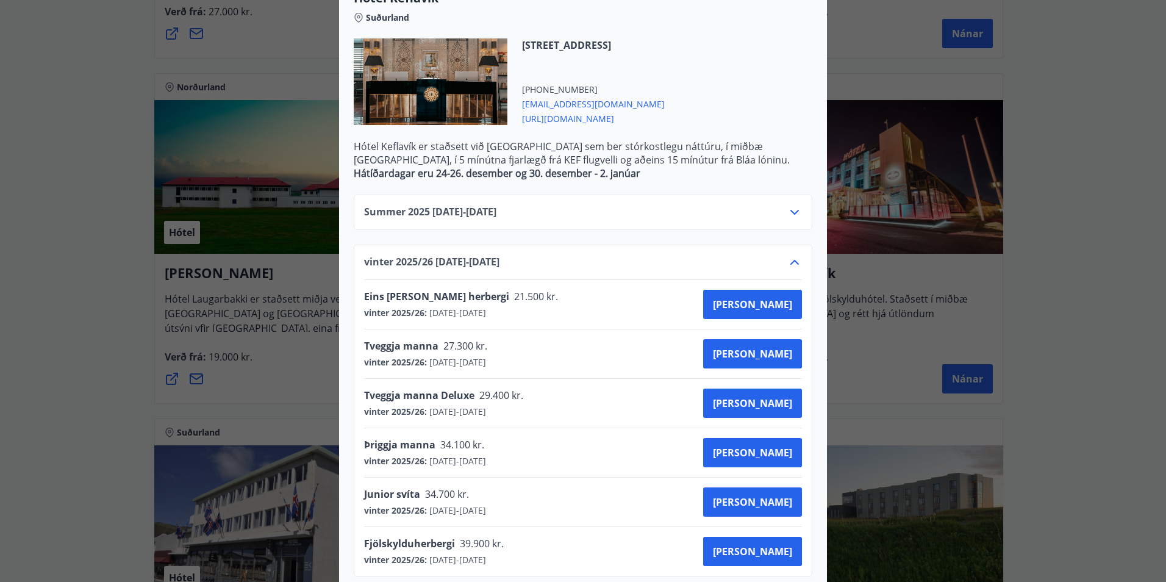
scroll to position [637, 0]
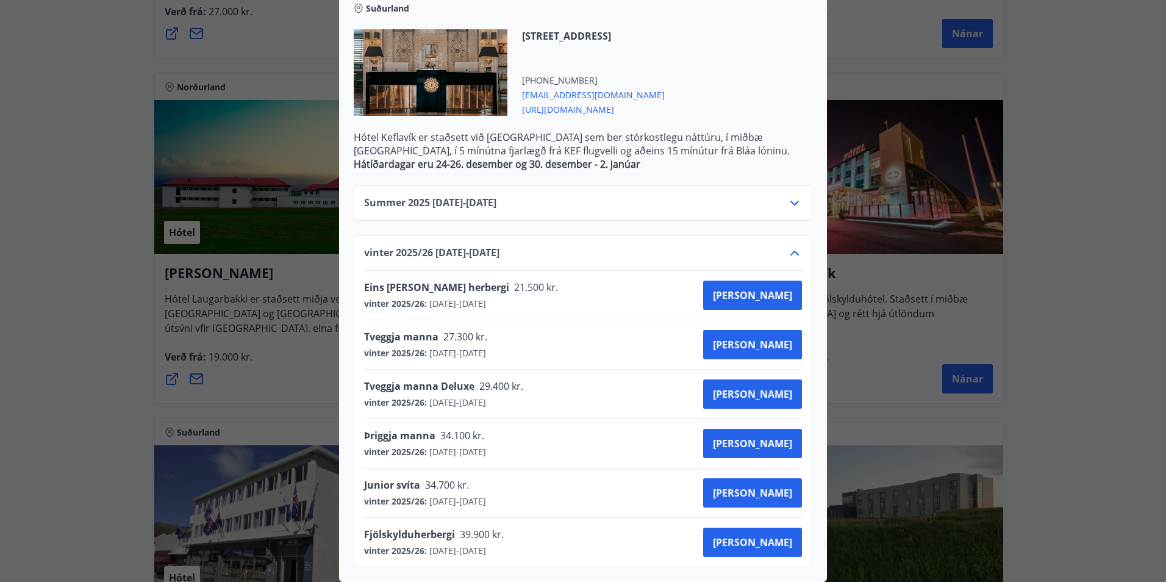
click at [392, 478] on span "Junior svíta" at bounding box center [392, 484] width 56 height 13
click at [381, 478] on span "Junior svíta" at bounding box center [392, 484] width 56 height 13
drag, startPoint x: 381, startPoint y: 471, endPoint x: 443, endPoint y: 469, distance: 62.2
click at [443, 478] on span "34.700 kr." at bounding box center [446, 484] width 52 height 13
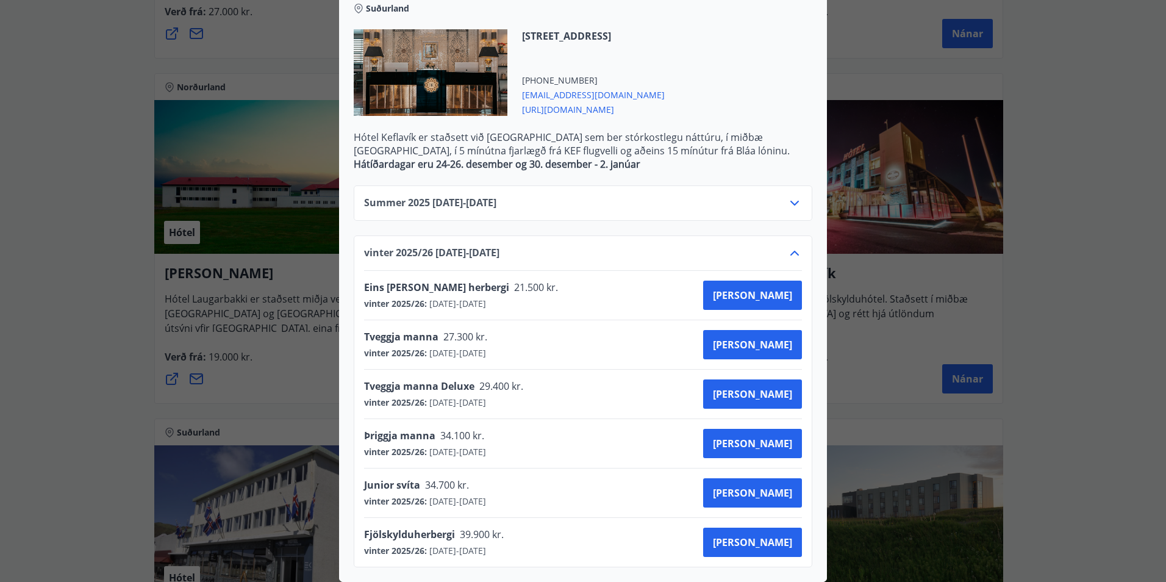
click at [186, 362] on div "Hótel Keflavík Fjögurra stjörnu fjölskylduhótel. Staðsett í miðbæ [GEOGRAPHIC_D…" at bounding box center [583, 291] width 1166 height 582
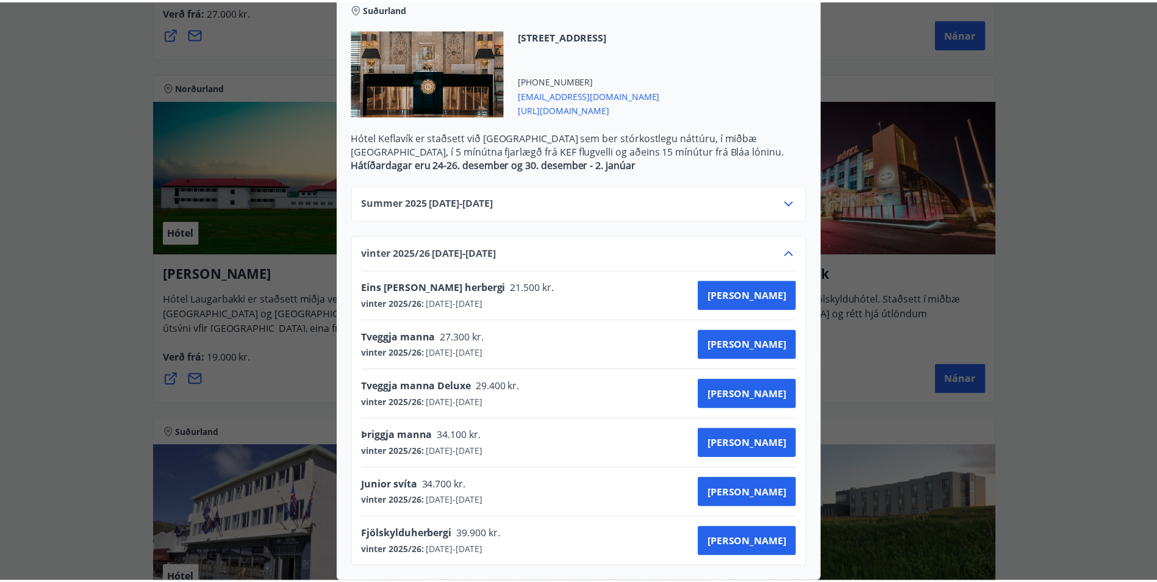
scroll to position [0, 0]
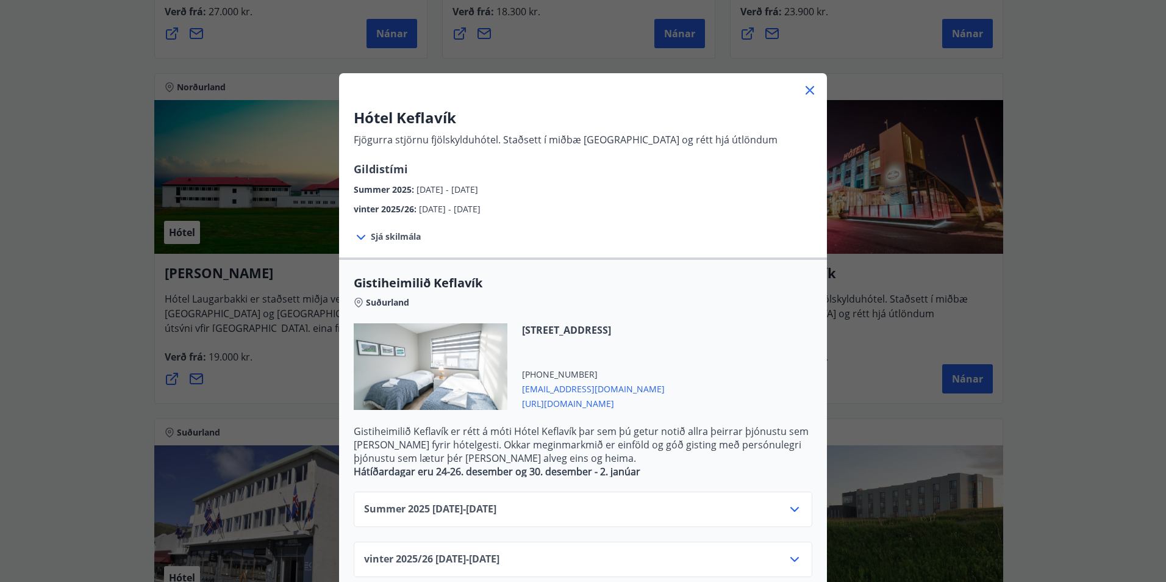
click at [105, 304] on div "Hótel Keflavík Fjögurra stjörnu fjölskylduhótel. Staðsett í miðbæ [GEOGRAPHIC_D…" at bounding box center [583, 291] width 1166 height 582
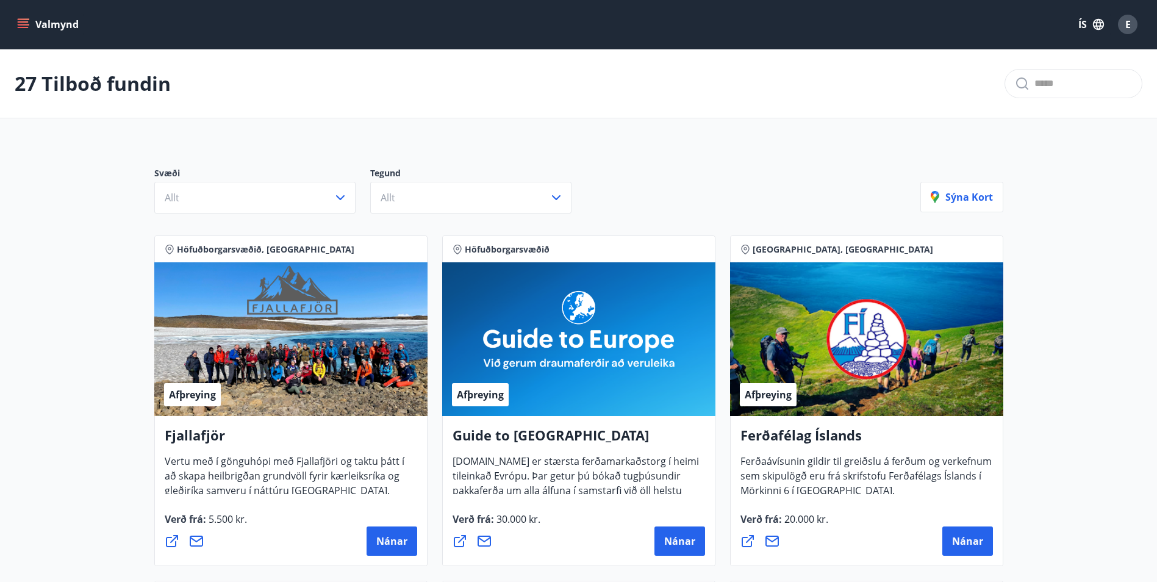
click at [21, 26] on icon "menu" at bounding box center [23, 24] width 12 height 12
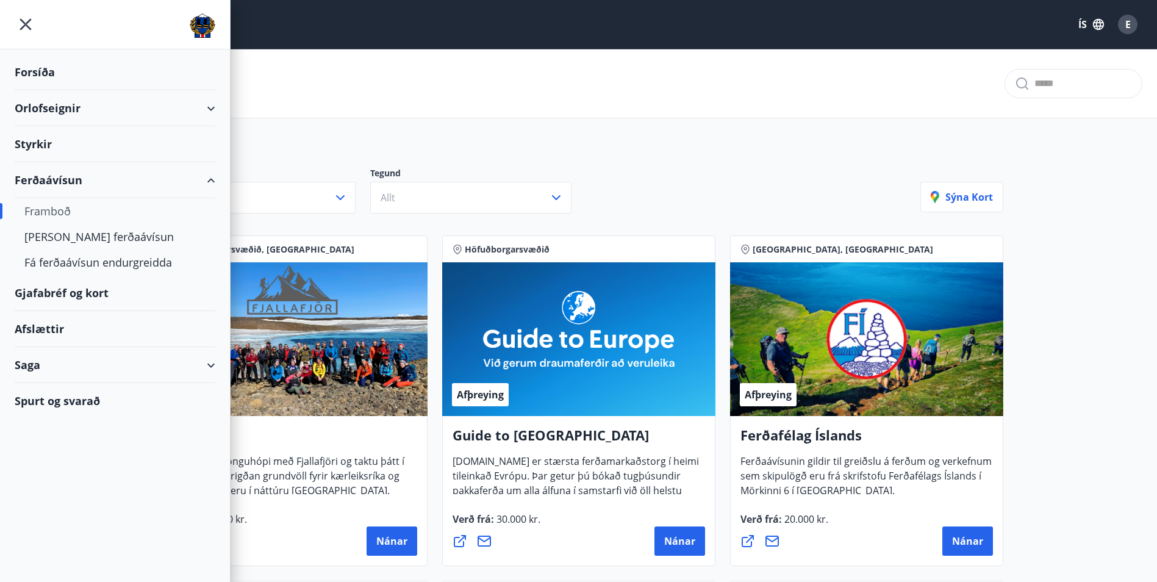
drag, startPoint x: 95, startPoint y: 290, endPoint x: 57, endPoint y: 300, distance: 39.2
click at [57, 300] on div "Gjafabréf og kort" at bounding box center [115, 293] width 201 height 36
